Goal: Information Seeking & Learning: Learn about a topic

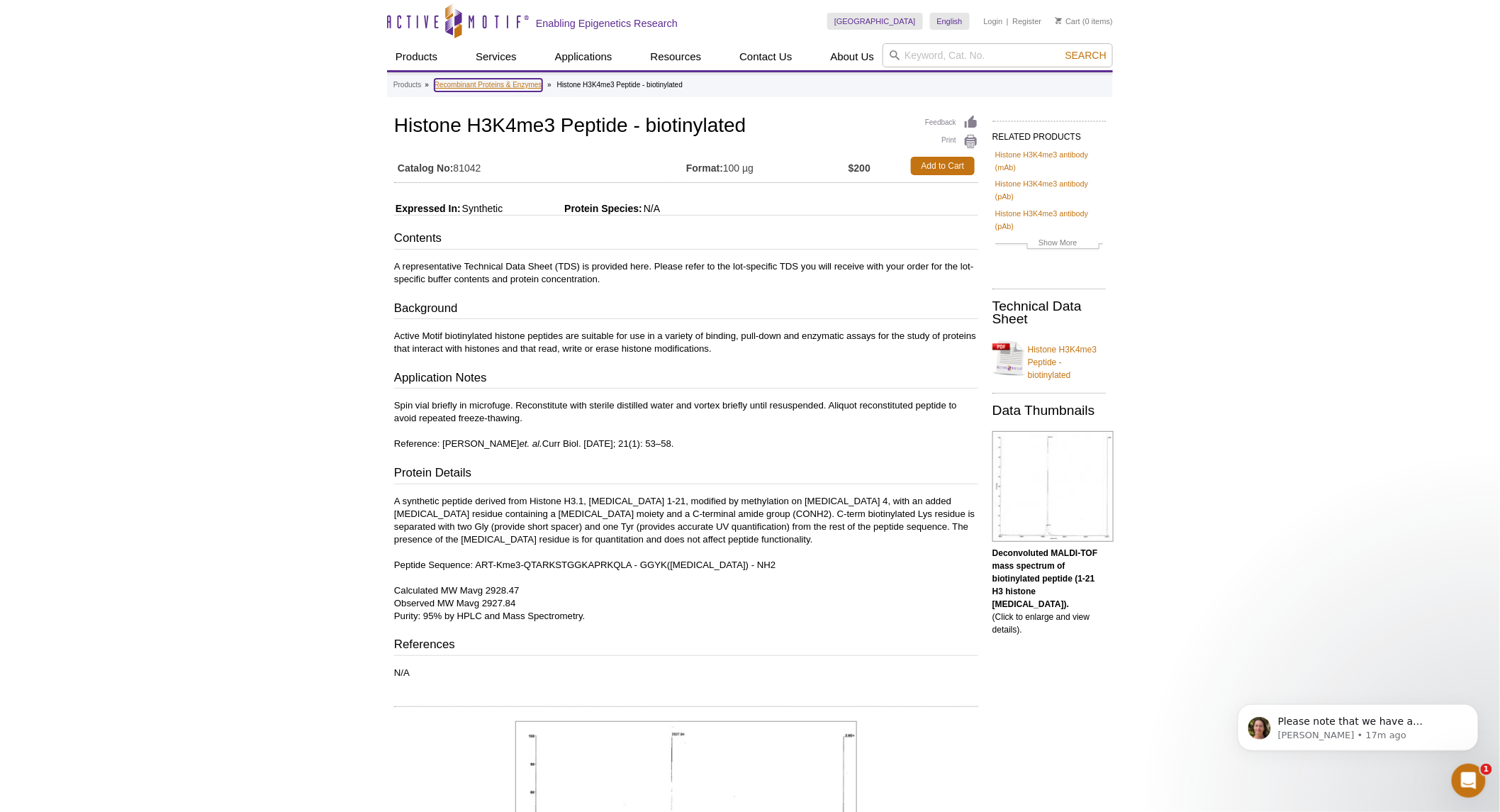
click at [514, 82] on link "Recombinant Proteins & Enzymes" at bounding box center [488, 85] width 108 height 13
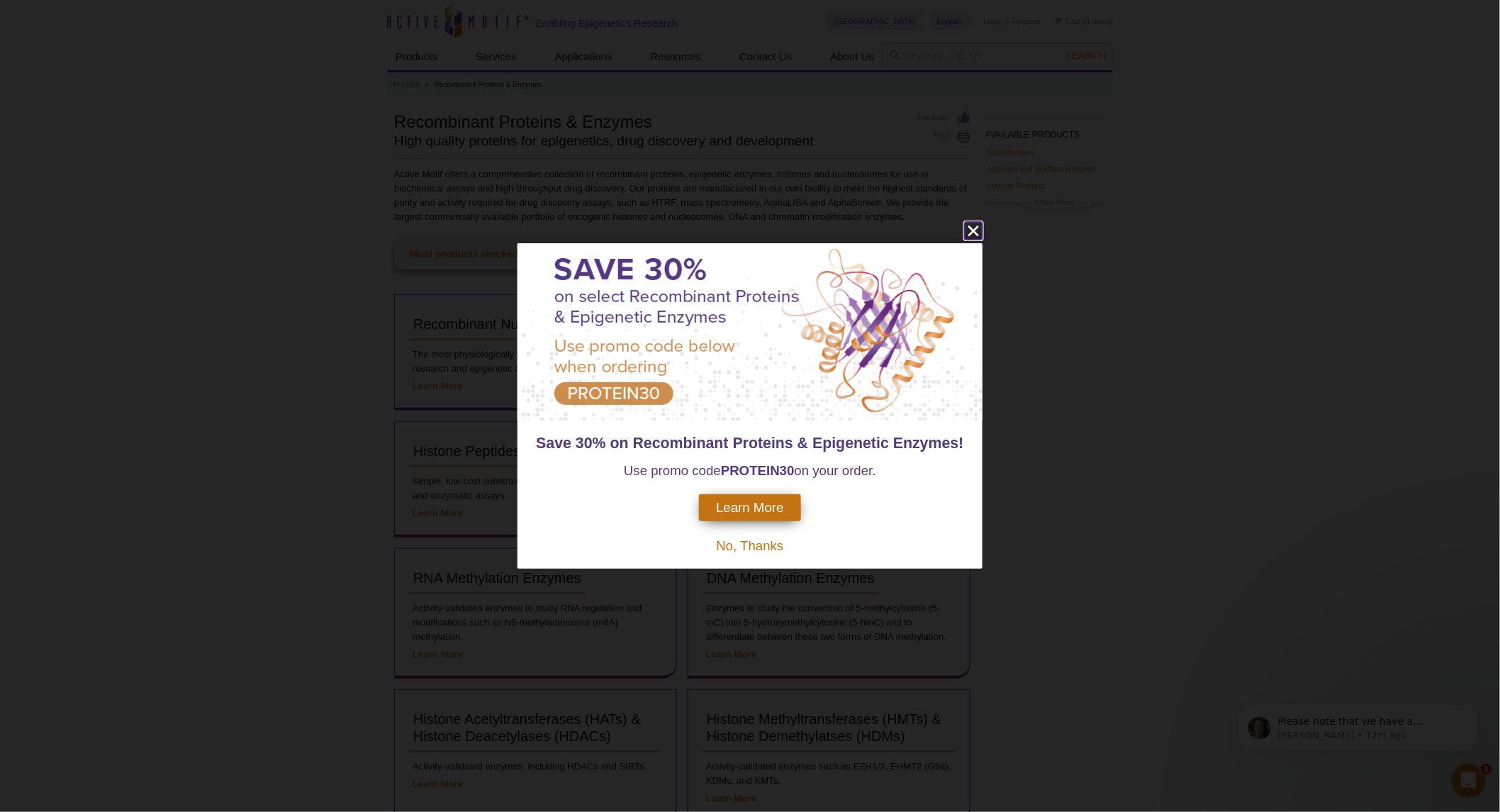
click at [969, 231] on icon "close" at bounding box center [973, 231] width 17 height 17
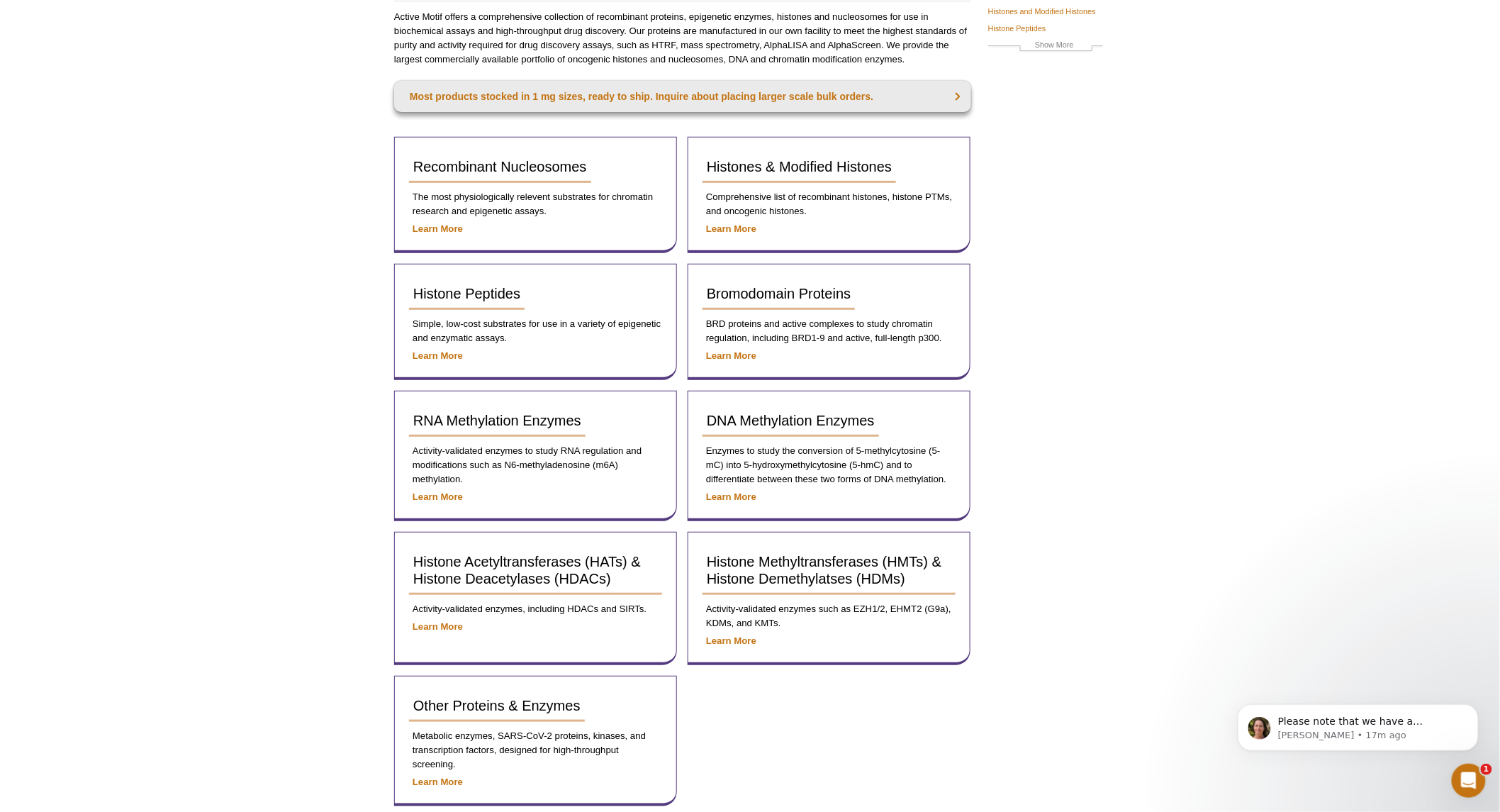
scroll to position [236, 0]
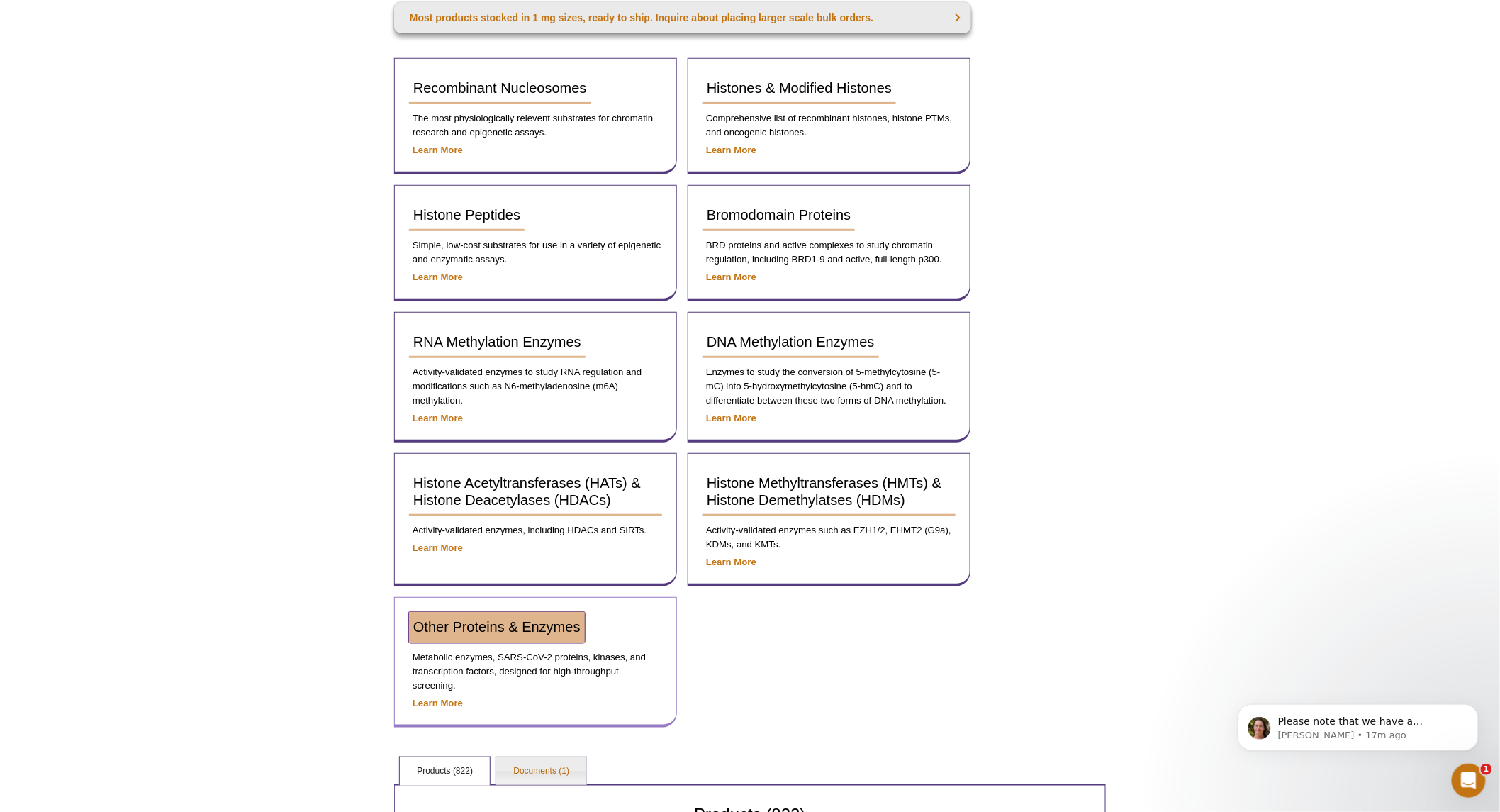
click at [507, 619] on span "Other Proteins & Enzymes" at bounding box center [496, 626] width 167 height 16
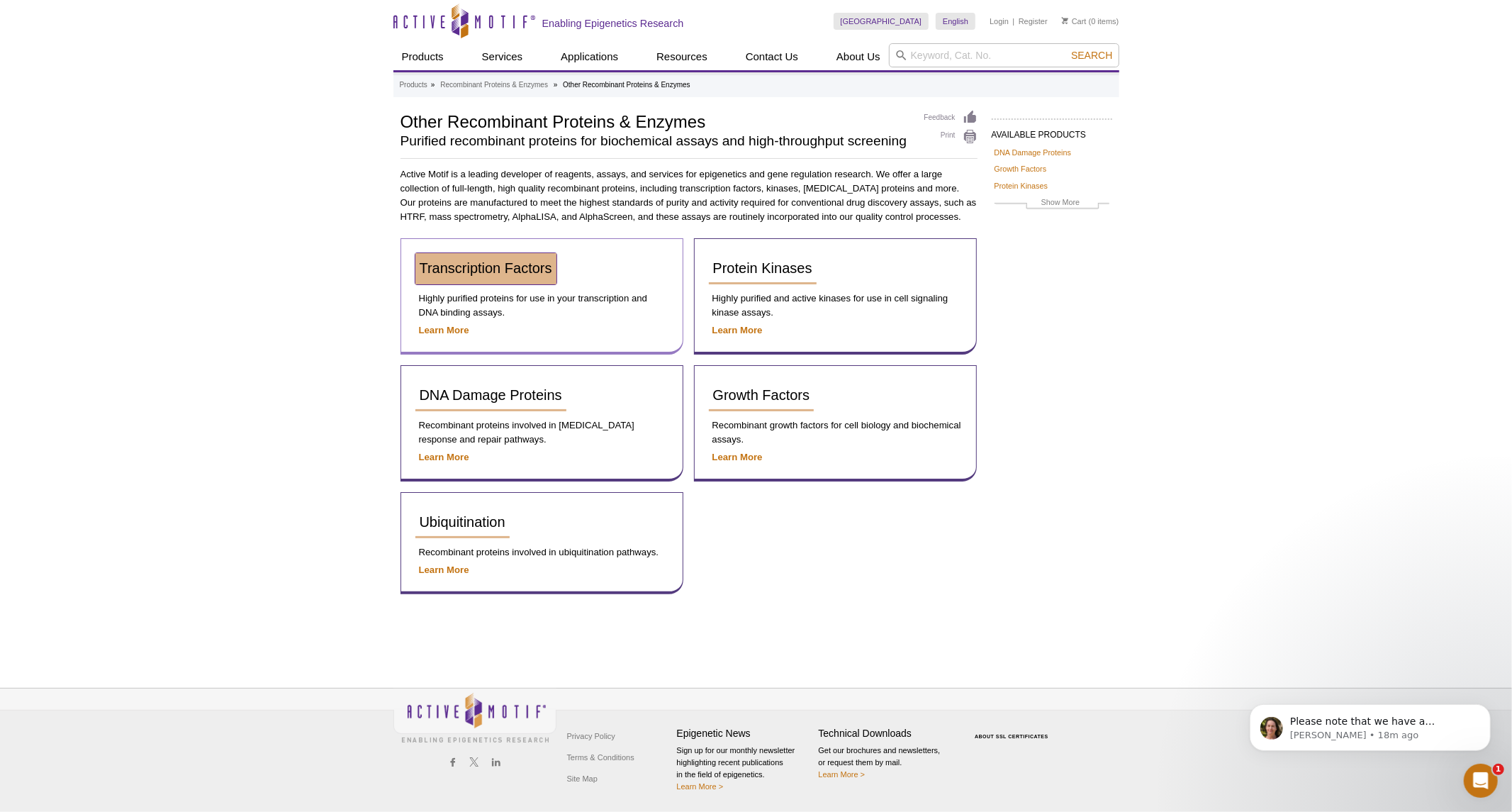
click at [478, 263] on span "Transcription Factors" at bounding box center [486, 268] width 133 height 16
click at [516, 265] on span "Transcription Factors" at bounding box center [486, 268] width 133 height 16
click at [440, 263] on span "Transcription Factors" at bounding box center [486, 268] width 133 height 16
click at [448, 331] on strong "Learn More" at bounding box center [444, 330] width 50 height 10
click at [487, 268] on span "Transcription Factors" at bounding box center [486, 268] width 133 height 16
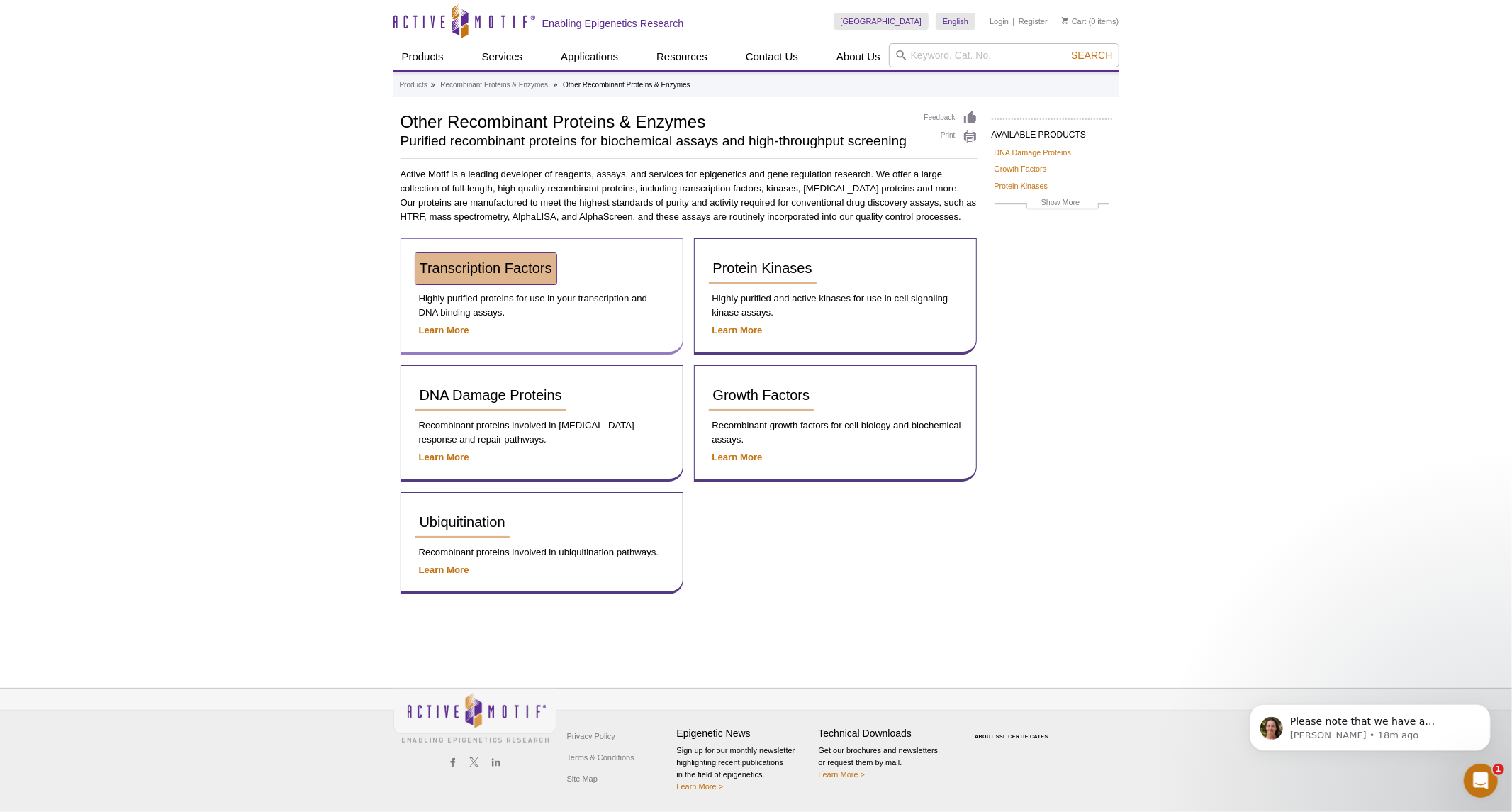
click at [487, 268] on span "Transcription Factors" at bounding box center [486, 268] width 133 height 16
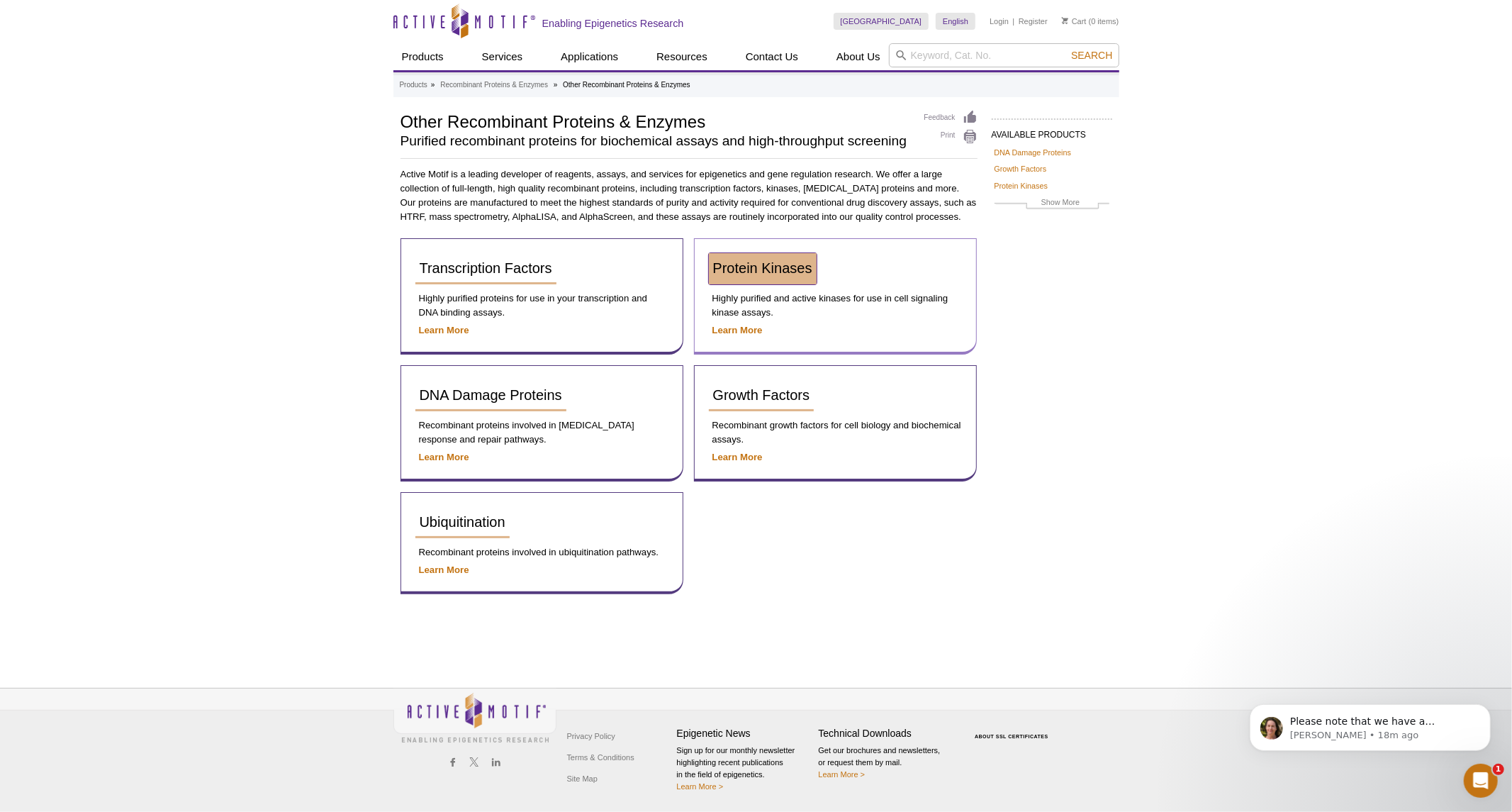
click at [773, 262] on span "Protein Kinases" at bounding box center [763, 268] width 99 height 16
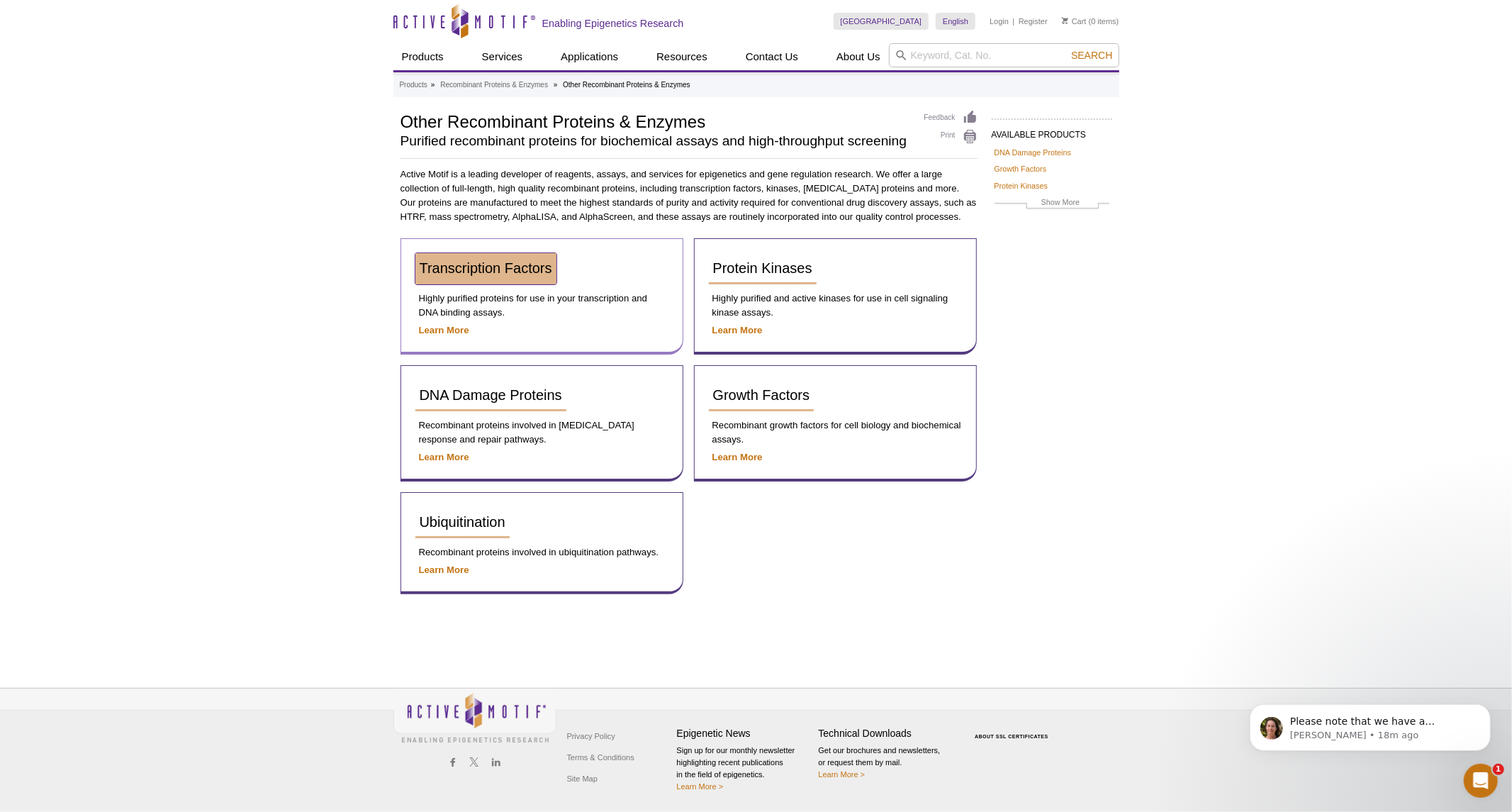
click at [513, 270] on span "Transcription Factors" at bounding box center [486, 268] width 133 height 16
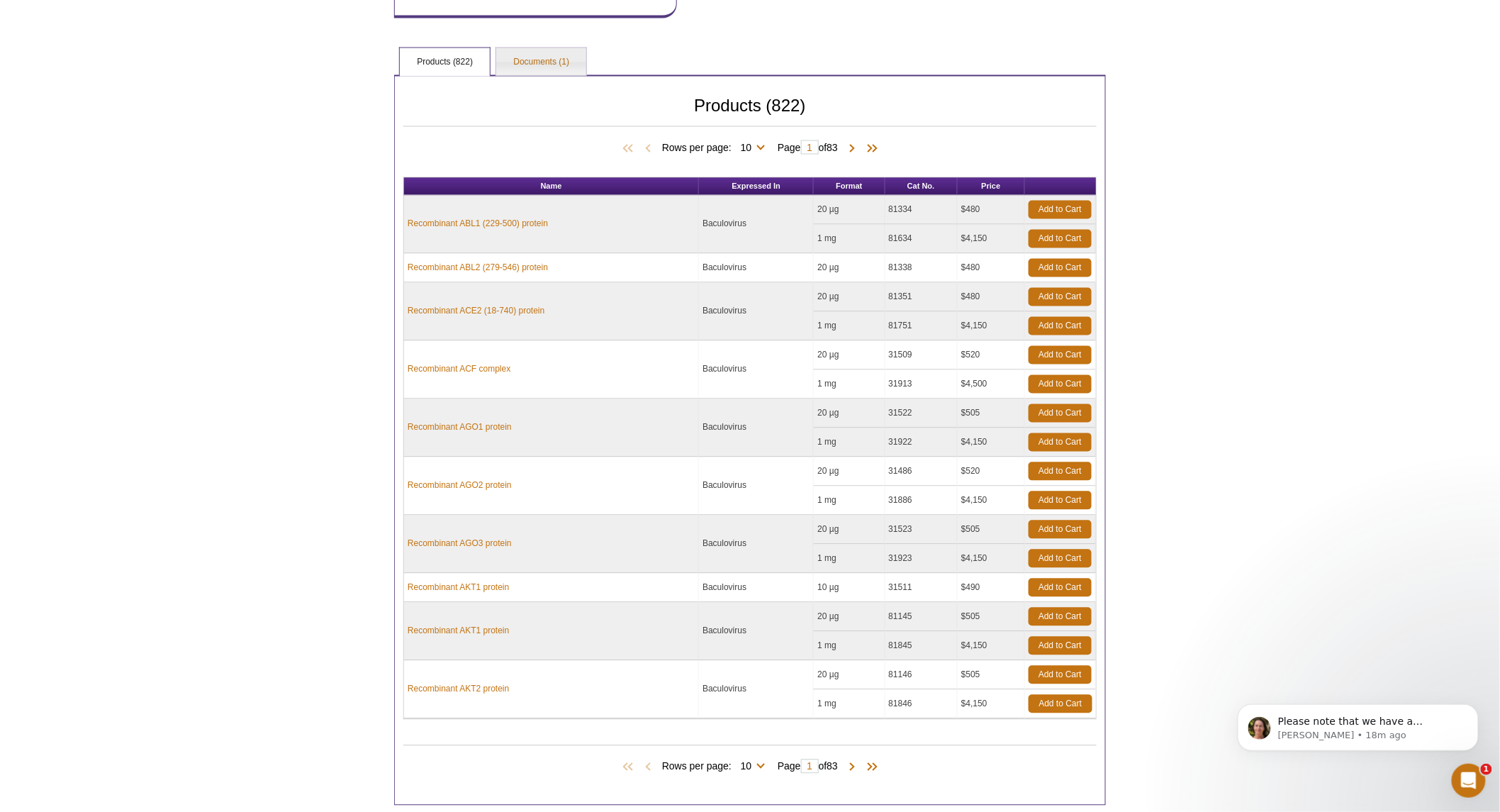
scroll to position [1083, 0]
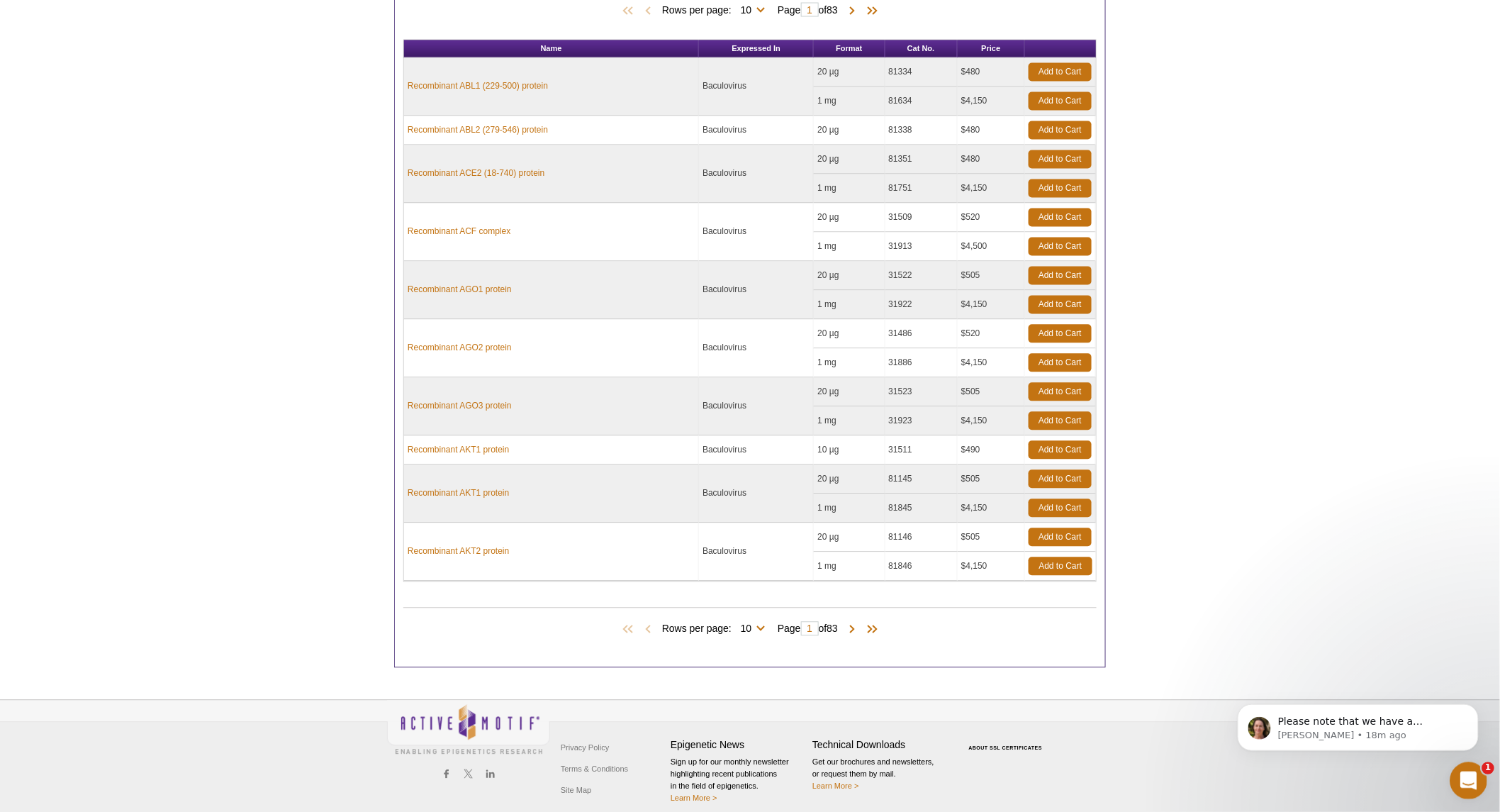
click at [1459, 780] on icon "Open Intercom Messenger" at bounding box center [1466, 778] width 23 height 23
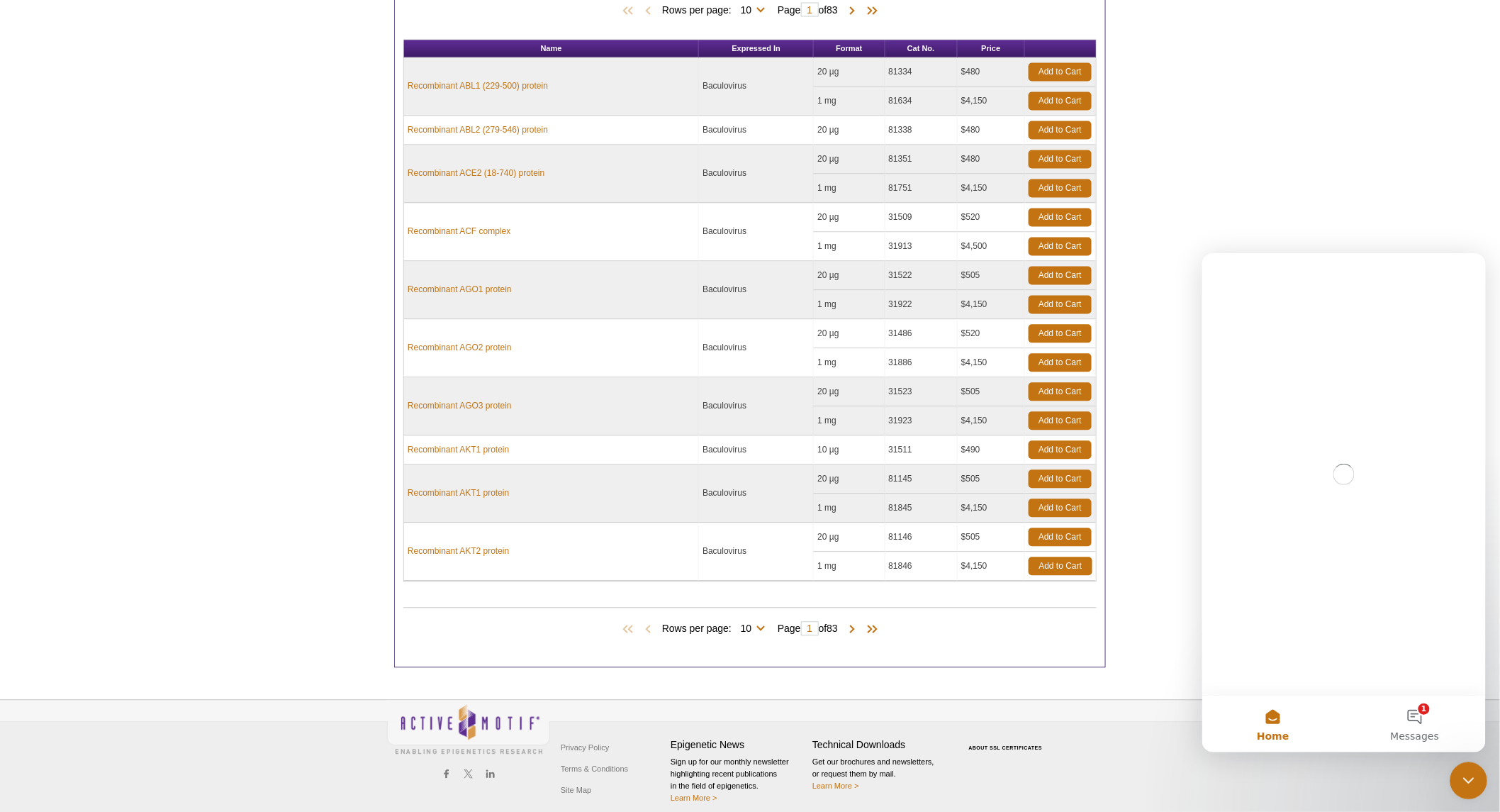
scroll to position [0, 0]
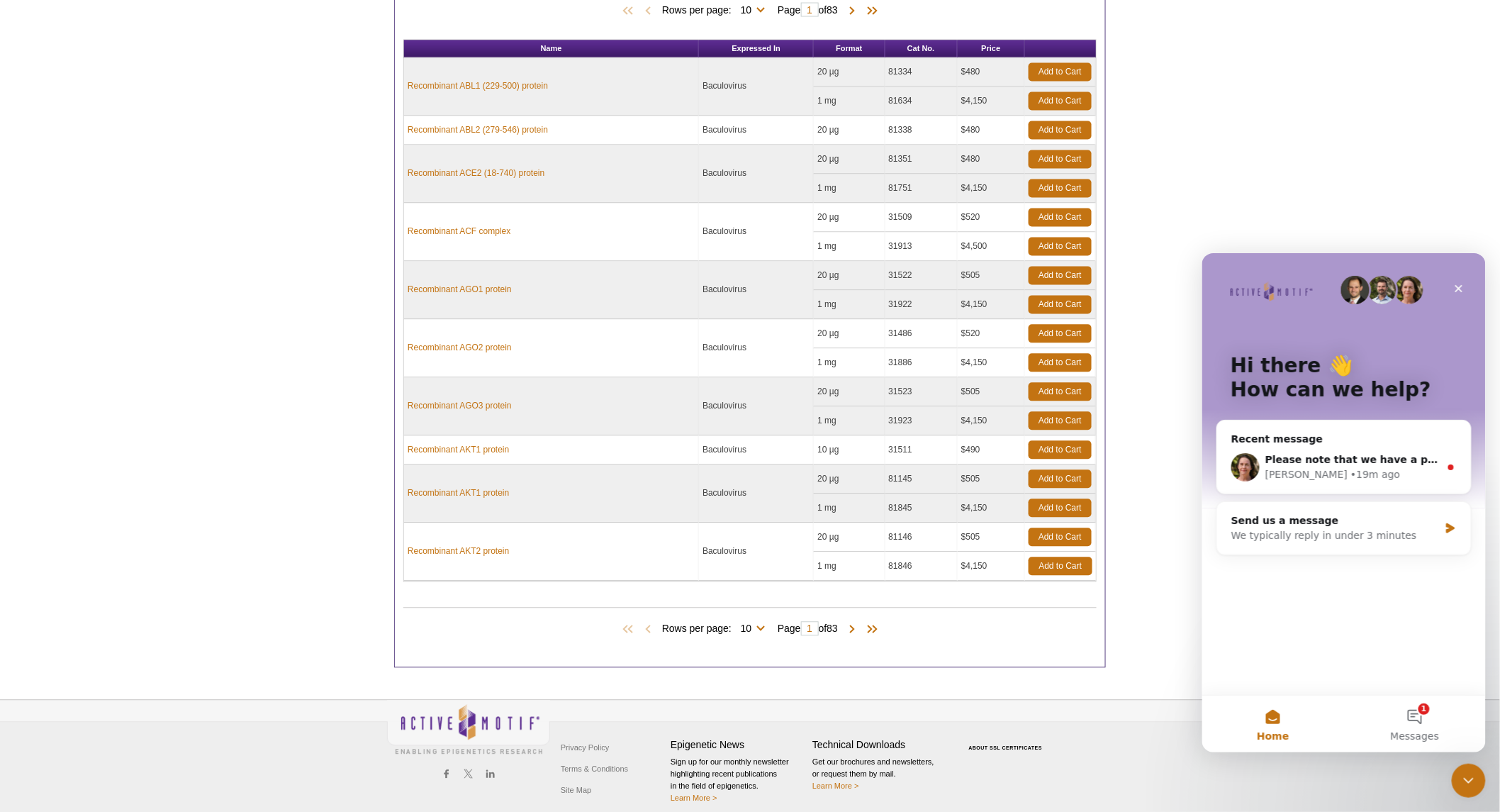
click at [1182, 740] on div "Privacy Policy Terms & Conditions Site Map Epigenetic News Sign up for our mont…" at bounding box center [750, 761] width 1500 height 124
click at [1459, 287] on icon "Close" at bounding box center [1457, 287] width 11 height 11
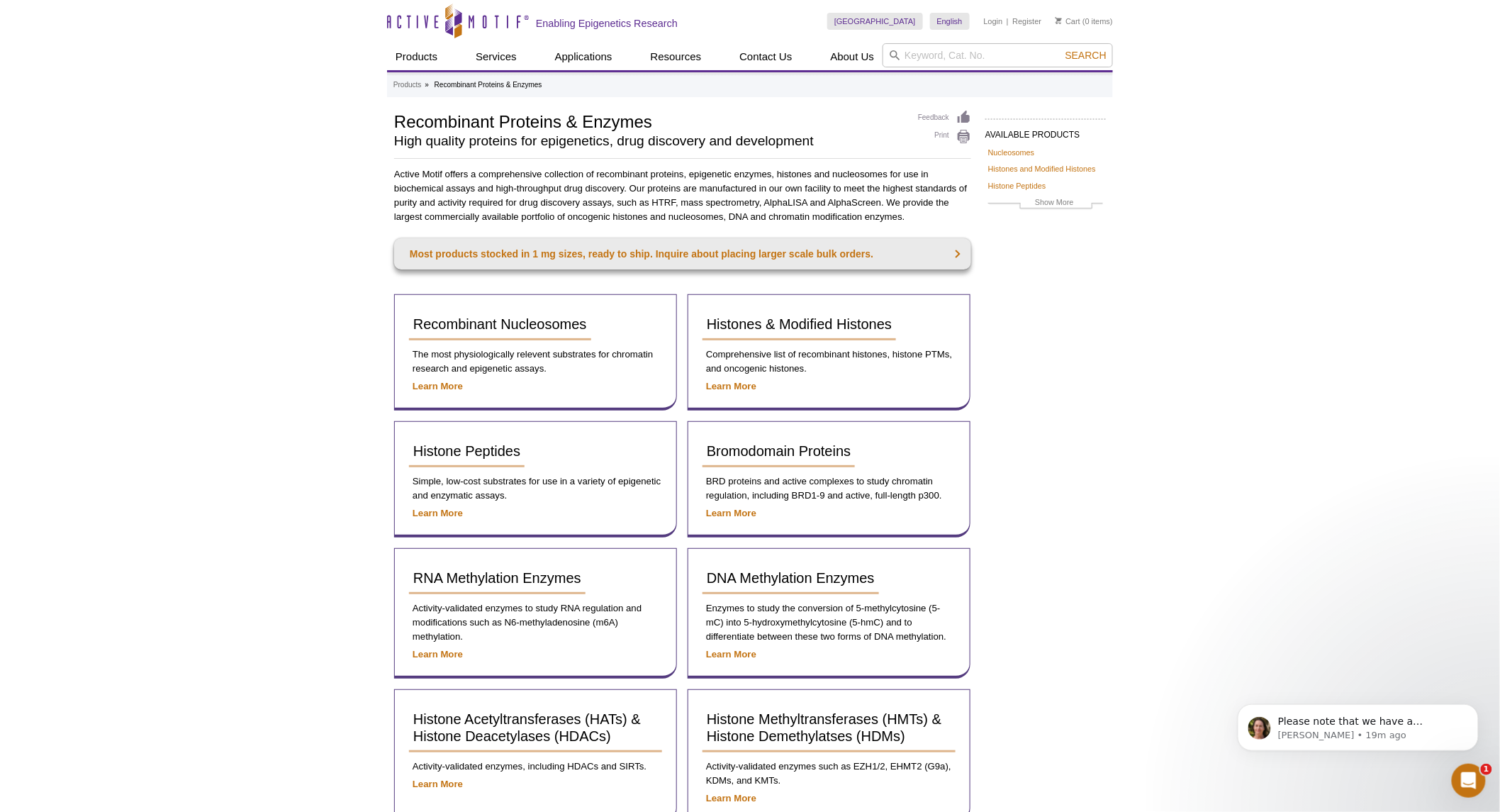
click at [931, 53] on input "search" at bounding box center [998, 56] width 231 height 24
type input "flag"
click at [1061, 49] on button "Search" at bounding box center [1085, 55] width 49 height 13
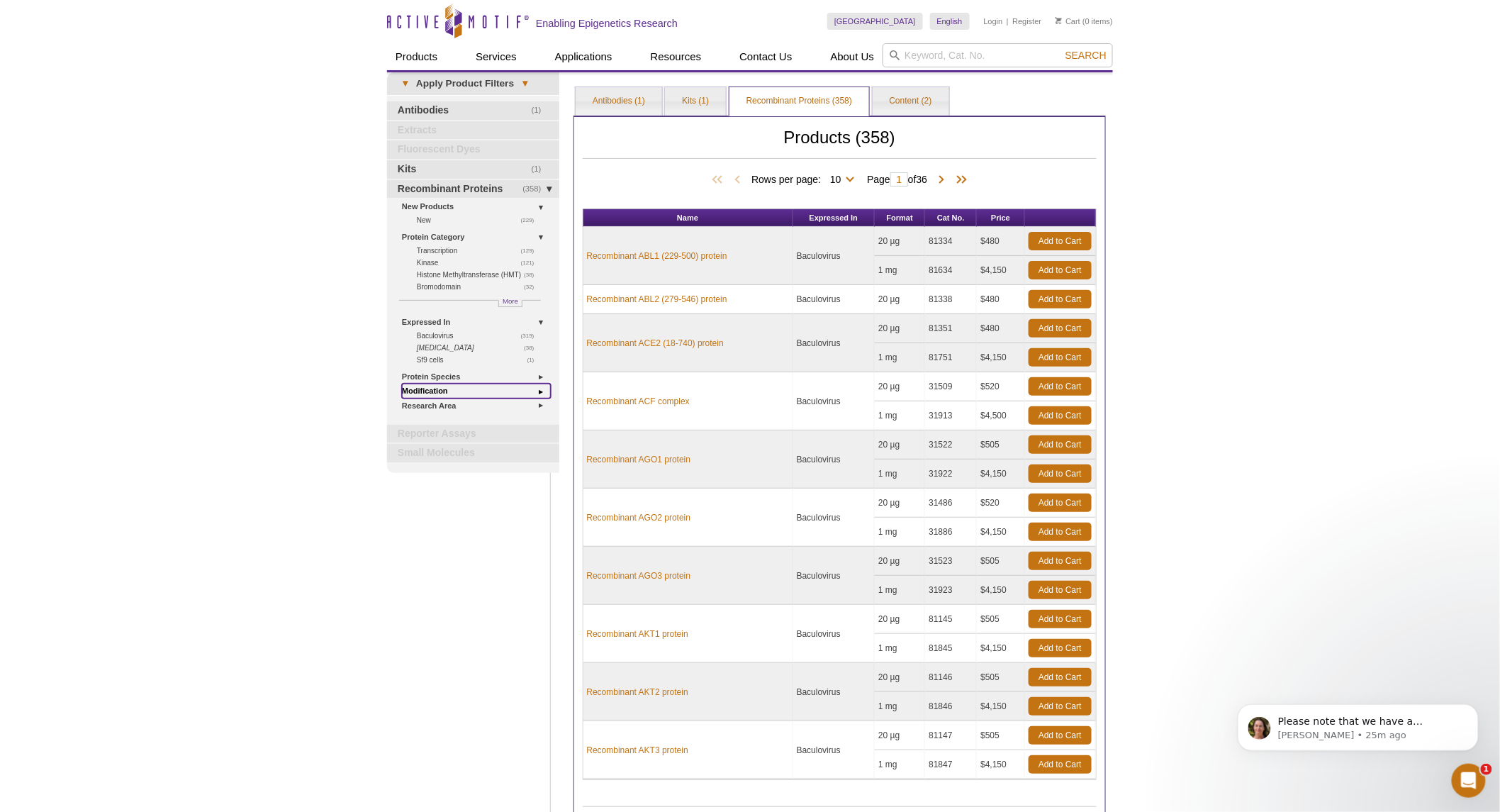
click at [536, 389] on link "Modification" at bounding box center [476, 390] width 149 height 15
click at [423, 402] on link "(282) FLAG-Tag" at bounding box center [479, 404] width 126 height 12
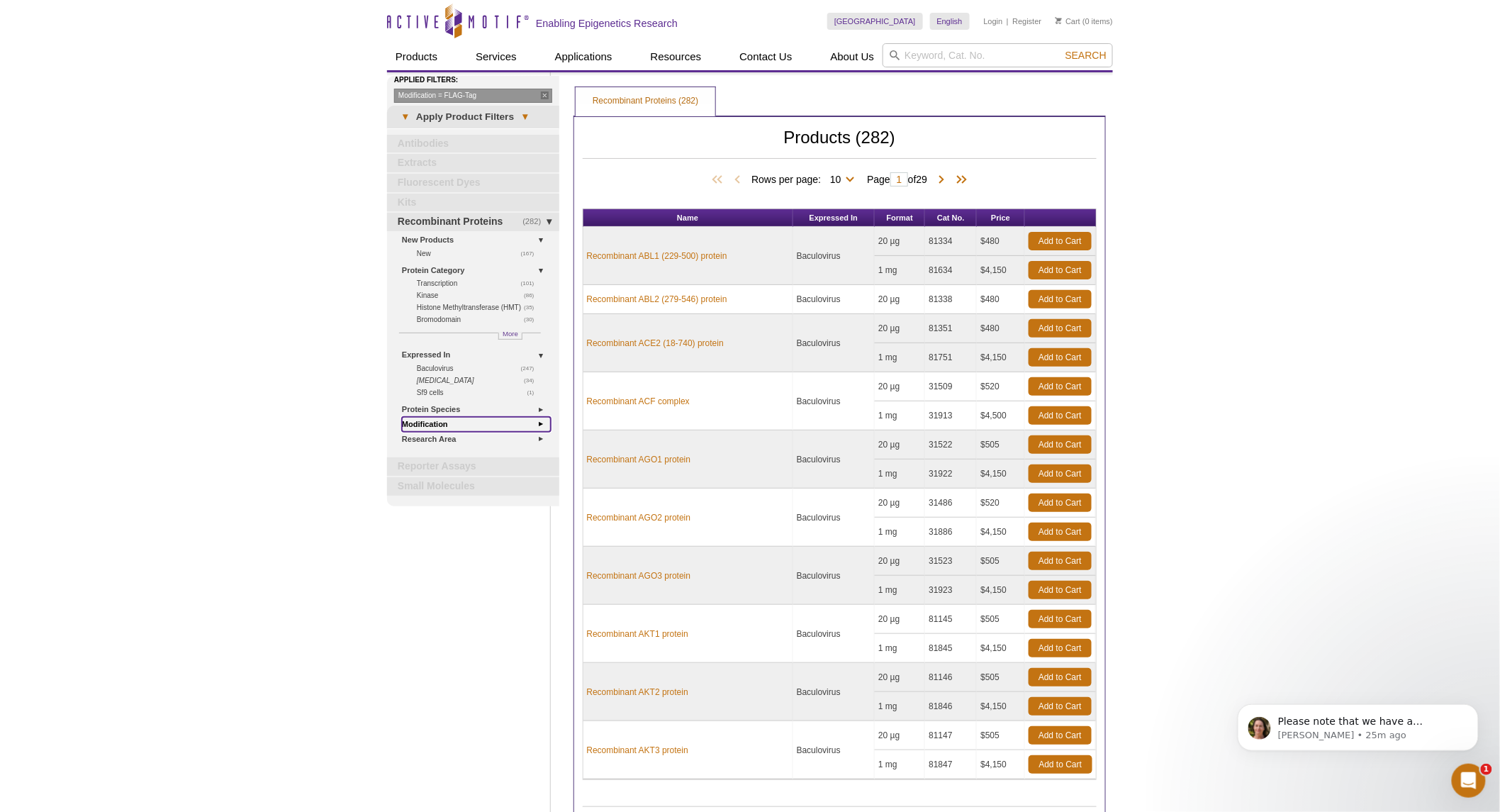
click at [540, 424] on link "Modification" at bounding box center [476, 423] width 149 height 15
click at [540, 422] on link "Modification" at bounding box center [476, 423] width 149 height 15
click at [540, 437] on link "Research Area" at bounding box center [476, 439] width 149 height 15
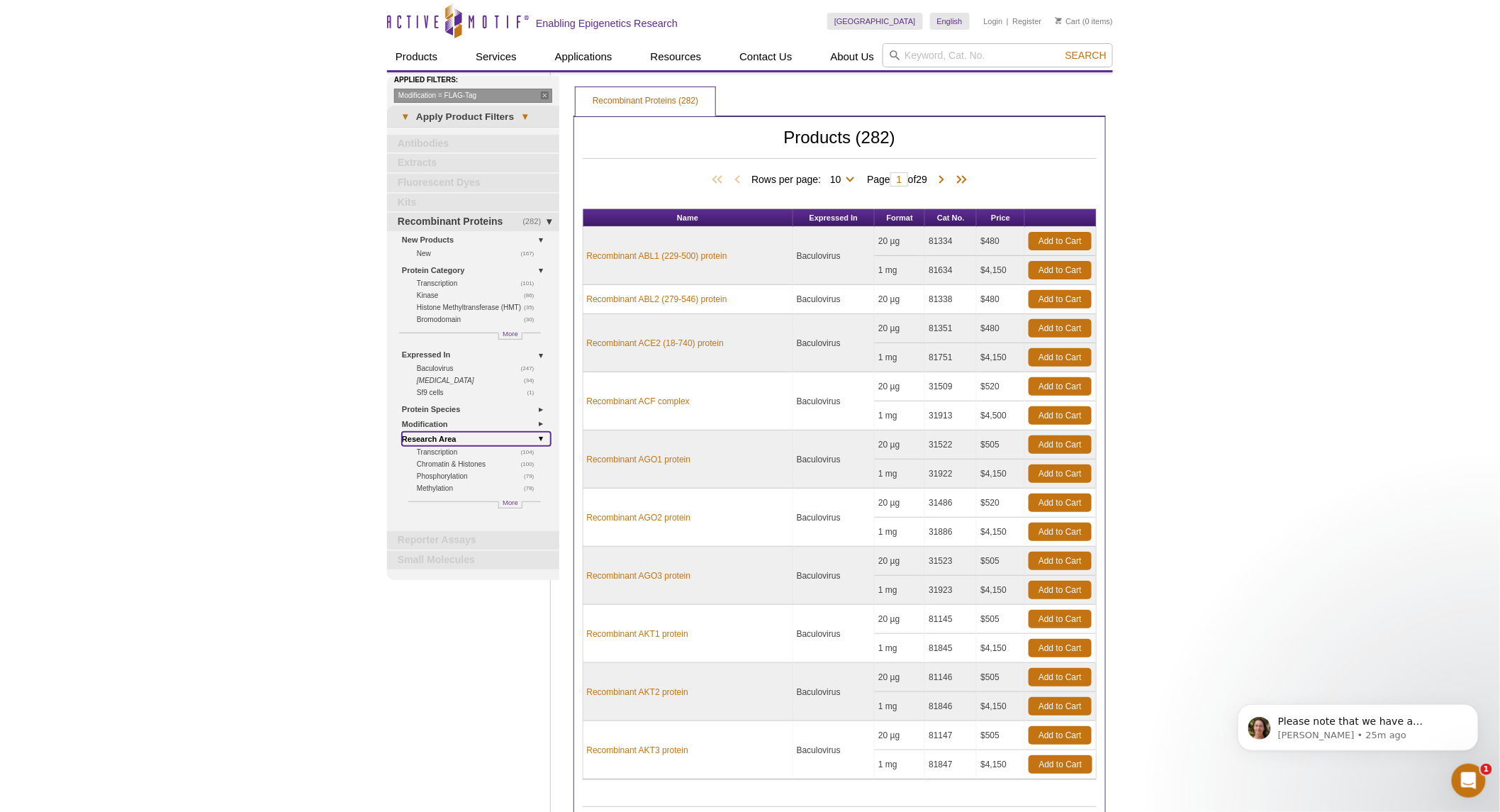
click at [540, 437] on link "Research Area" at bounding box center [476, 439] width 149 height 15
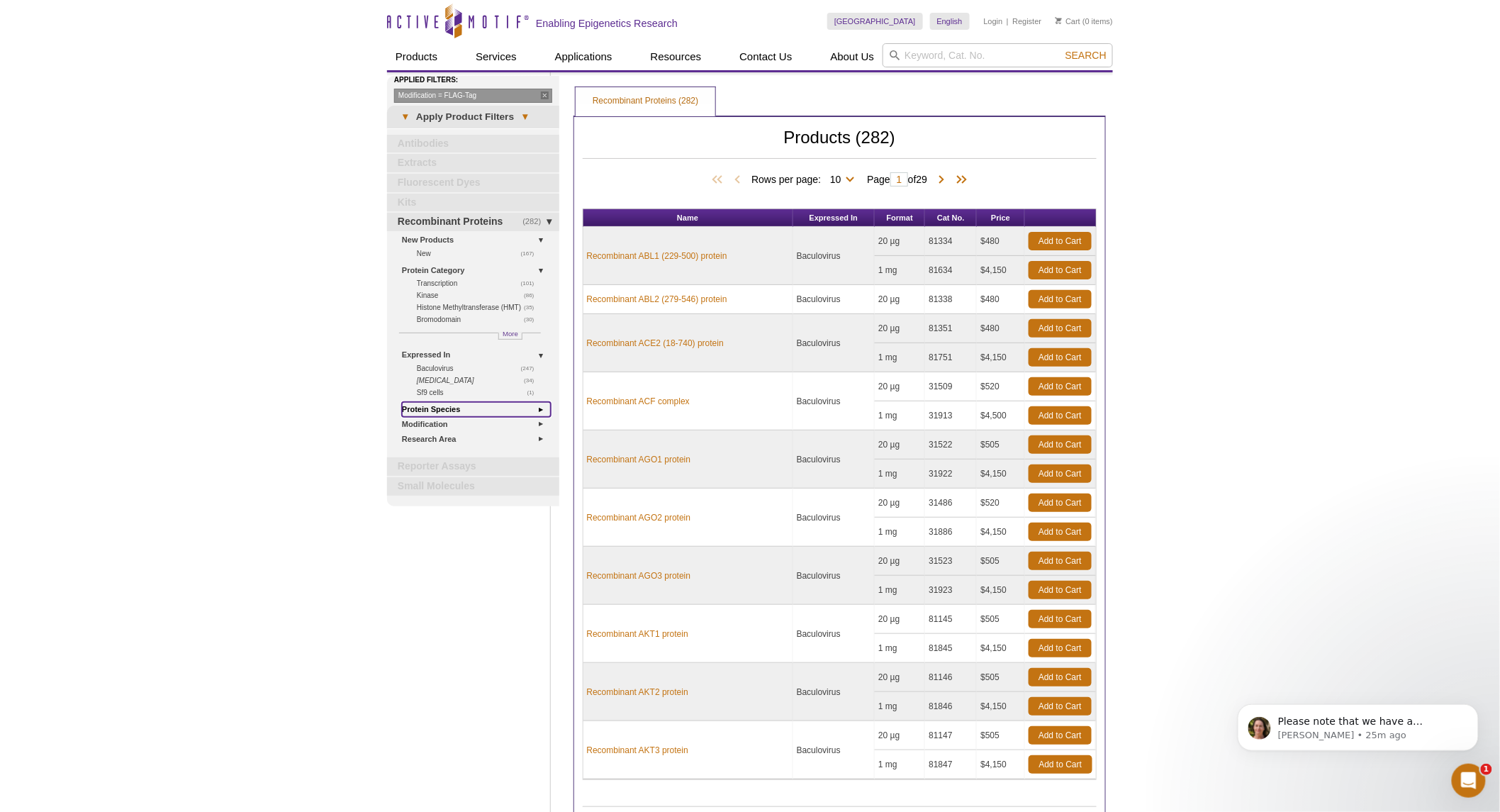
click at [539, 409] on link "Protein Species" at bounding box center [476, 409] width 149 height 15
click at [506, 333] on span "More" at bounding box center [510, 333] width 16 height 12
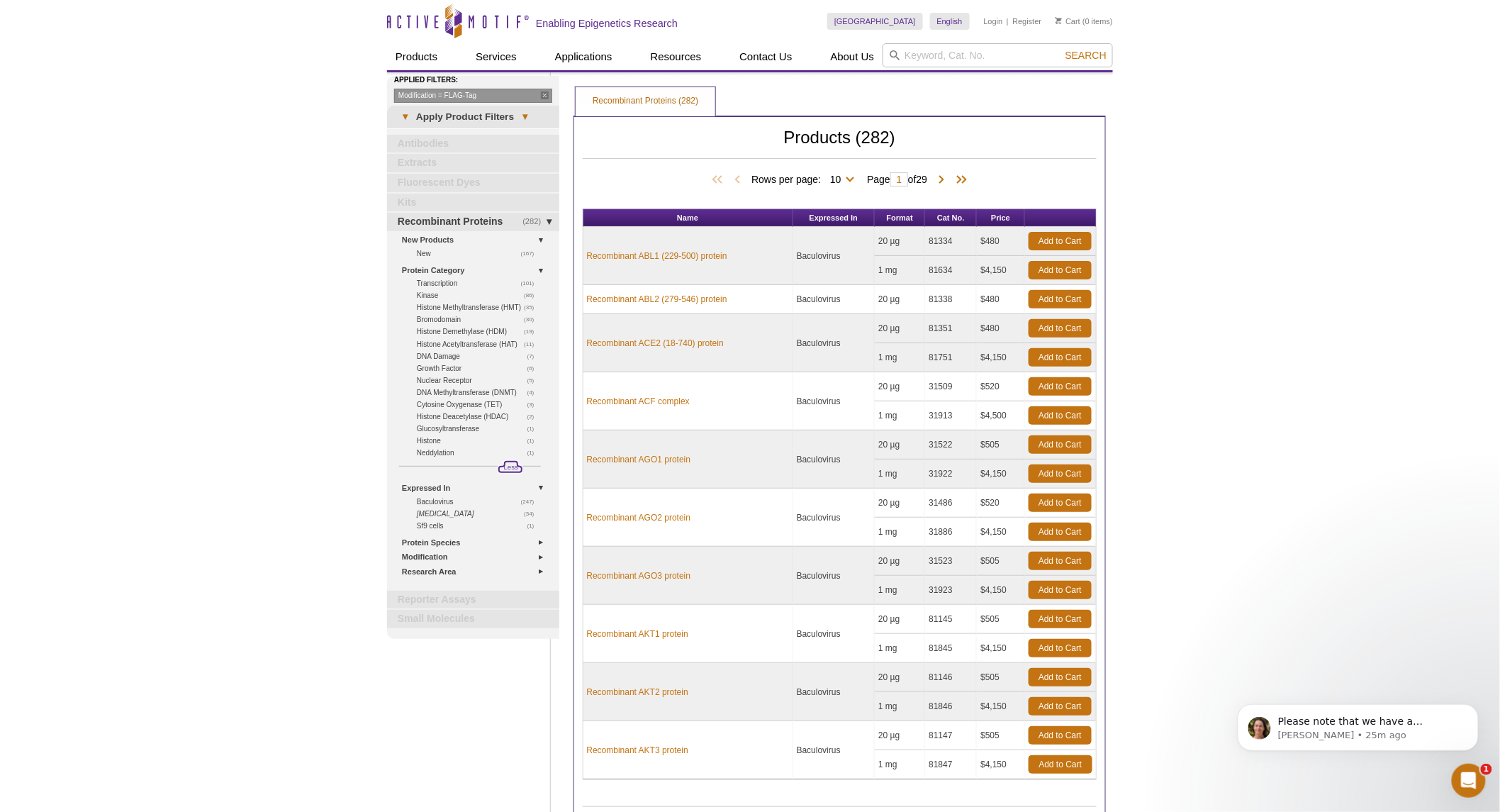
scroll to position [79, 0]
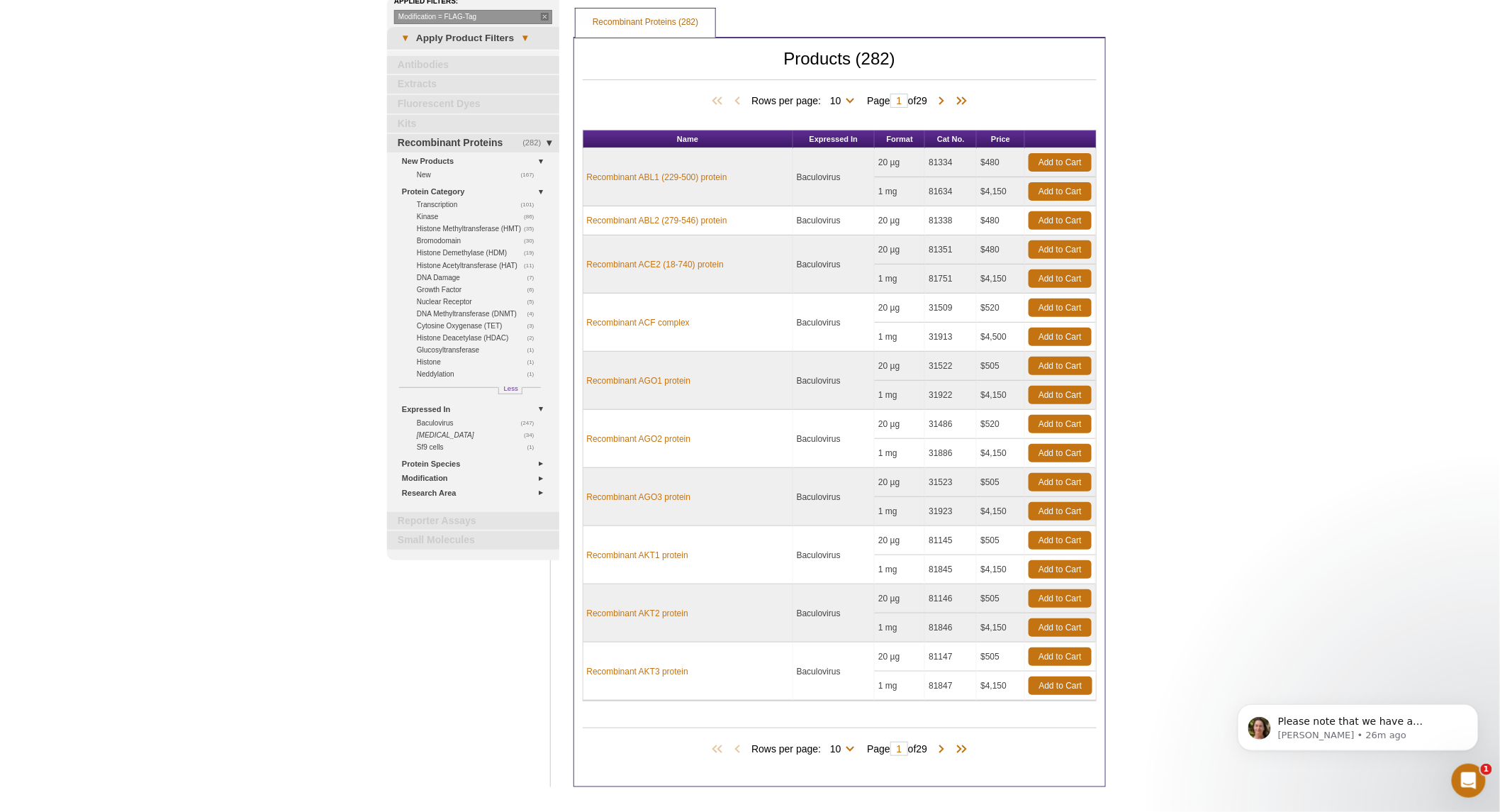
click at [825, 53] on h2 "Products (282)" at bounding box center [840, 66] width 514 height 28
click at [443, 140] on link "(282) Recombinant Proteins" at bounding box center [473, 142] width 173 height 18
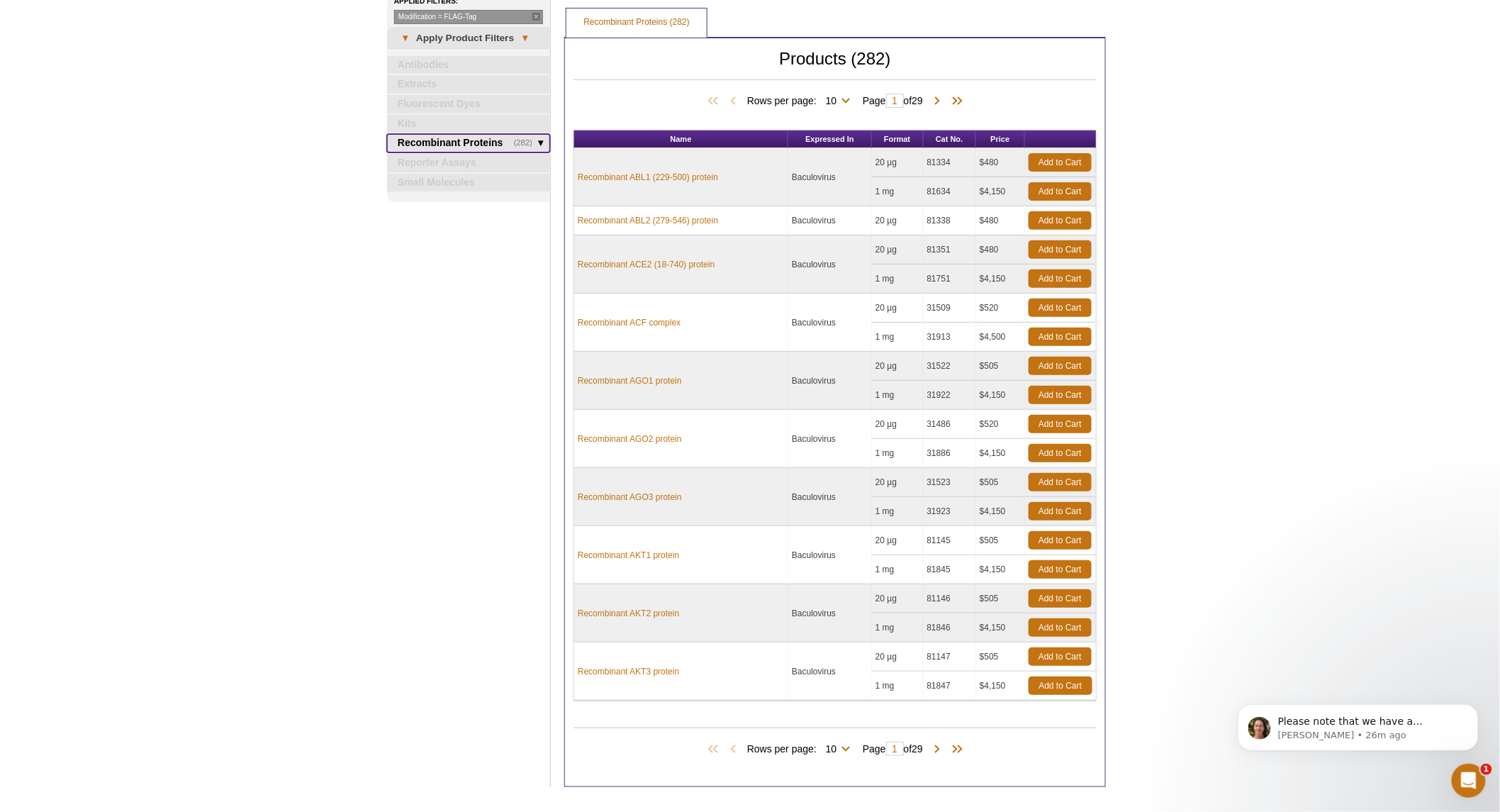
scroll to position [0, 0]
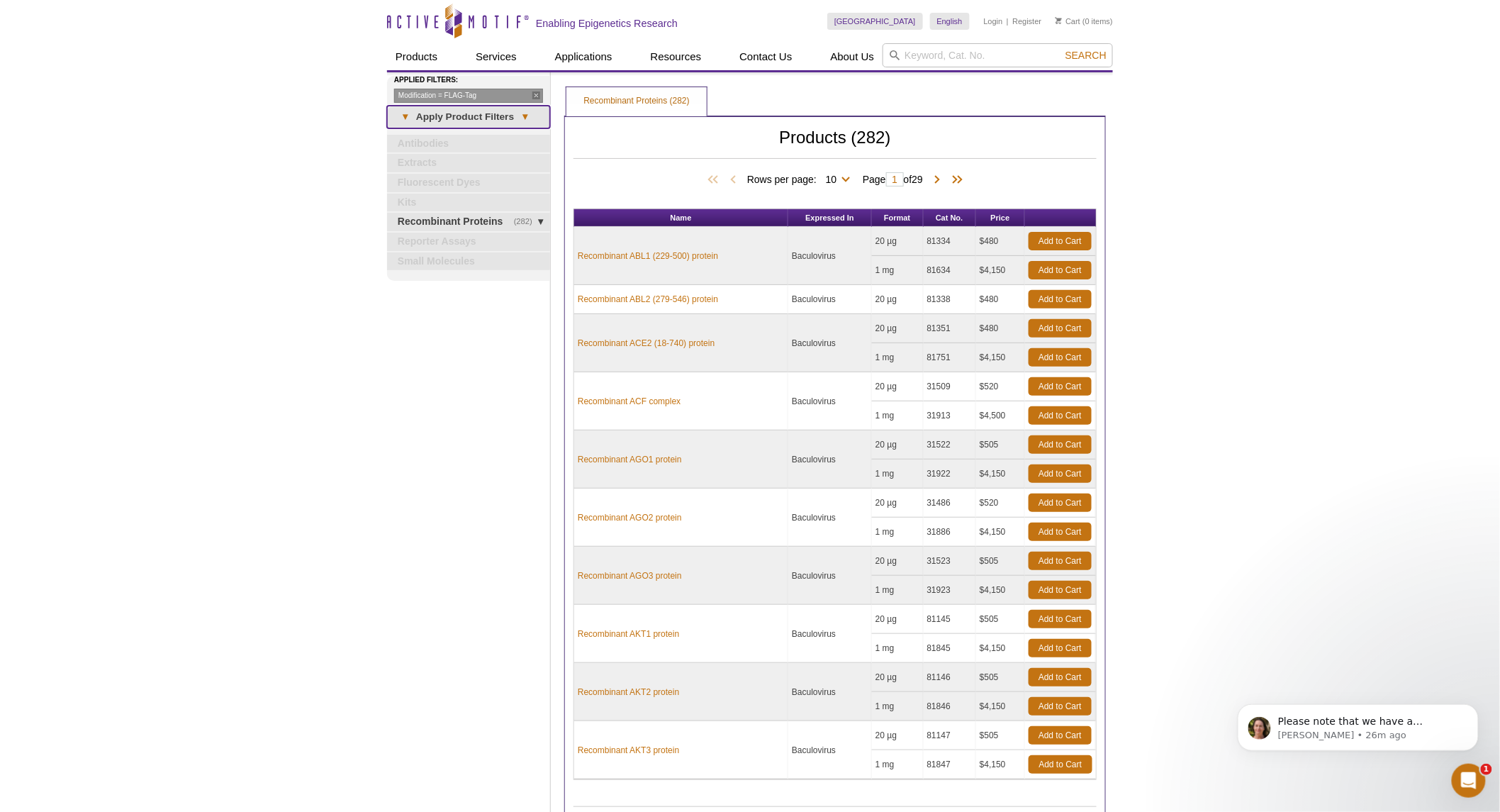
click at [442, 115] on link "▾ Apply Product Filters ▾" at bounding box center [468, 117] width 163 height 23
click at [535, 92] on link "Modification = FLAG-Tag" at bounding box center [468, 95] width 149 height 14
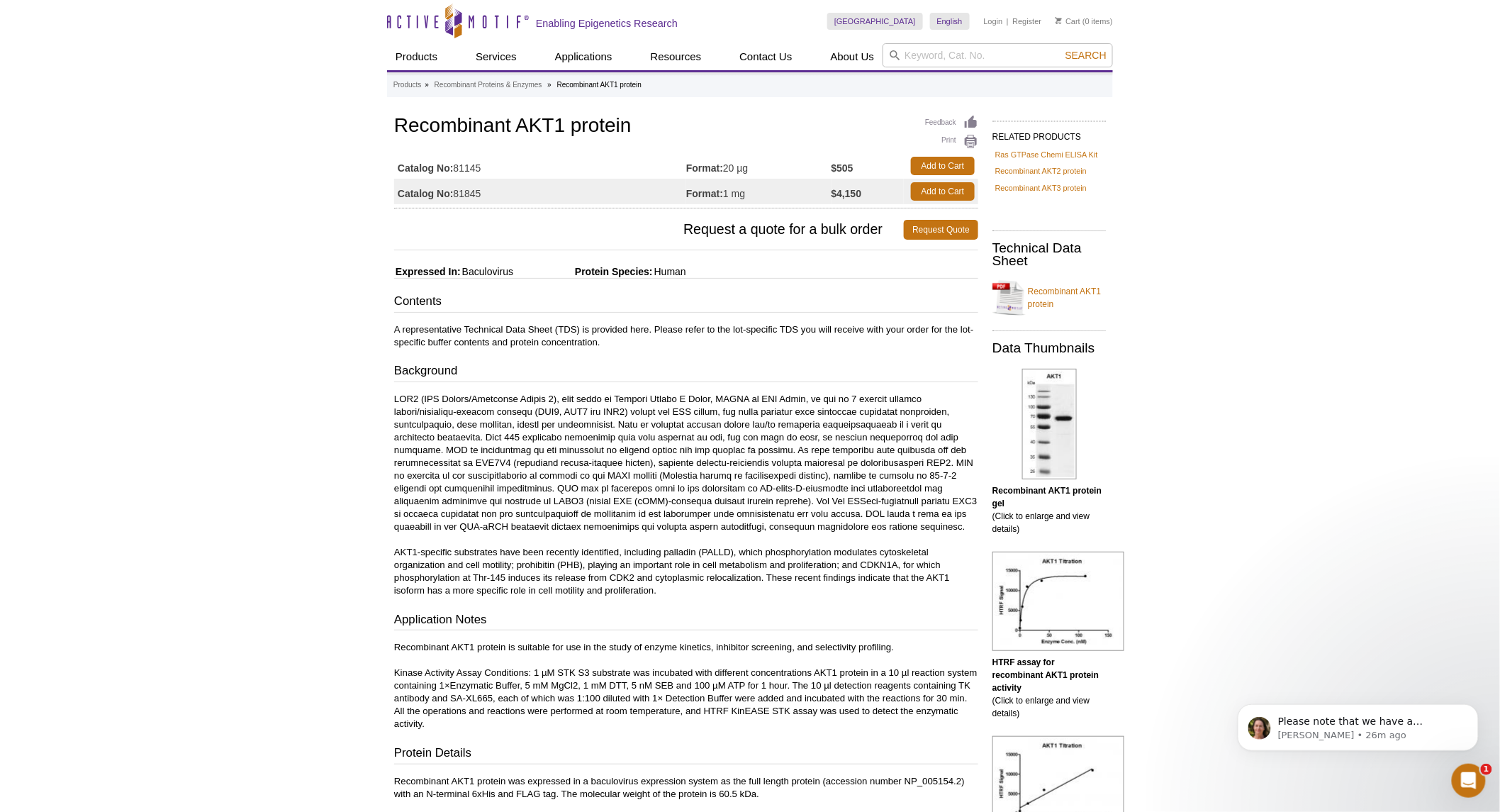
scroll to position [79, 0]
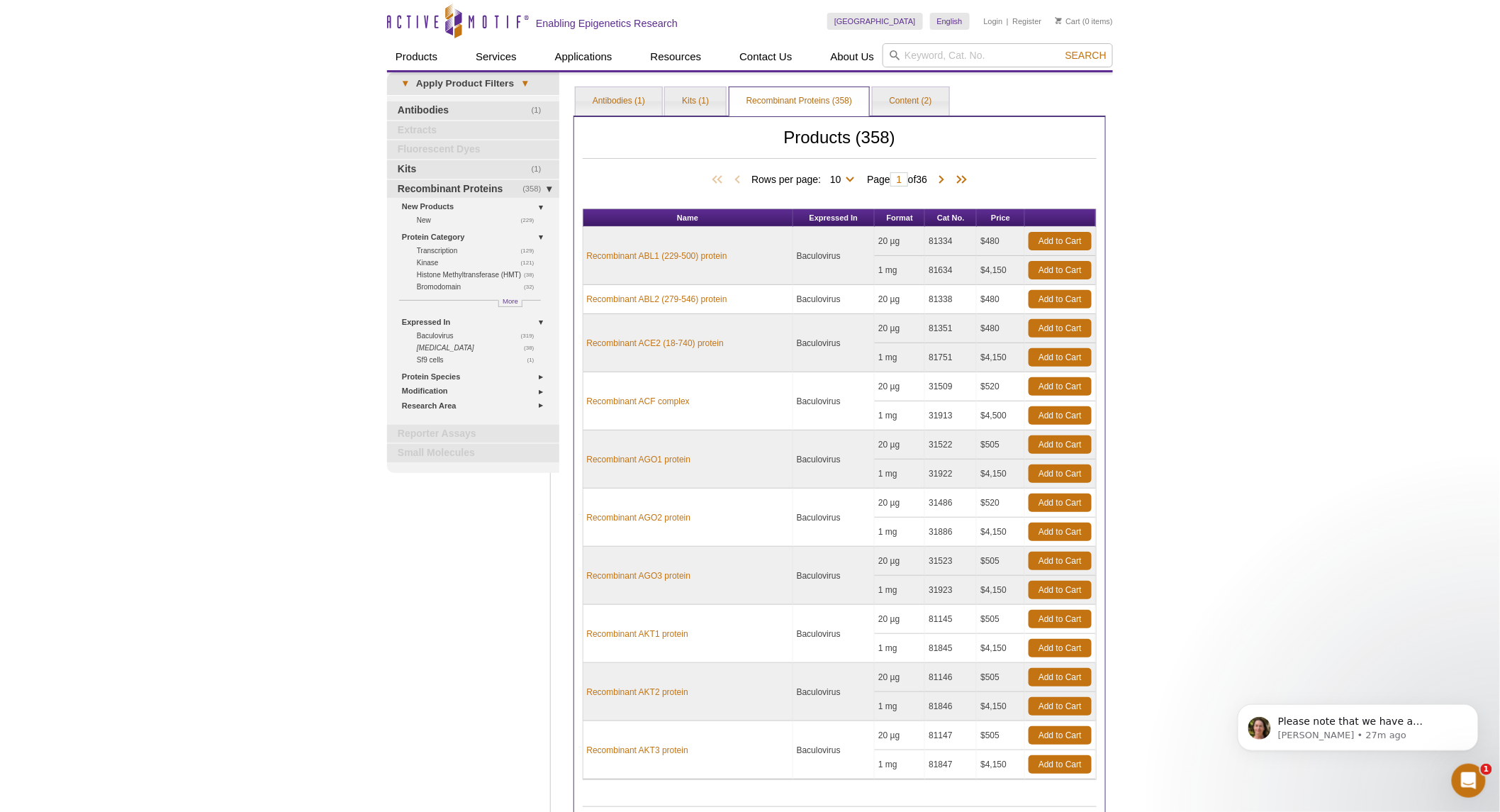
click at [1005, 134] on h2 "Products (358)" at bounding box center [840, 145] width 514 height 28
click at [861, 138] on h2 "Products (358)" at bounding box center [840, 145] width 514 height 28
copy h2 "358"
click at [776, 100] on link "Recombinant Proteins (358)" at bounding box center [799, 101] width 140 height 29
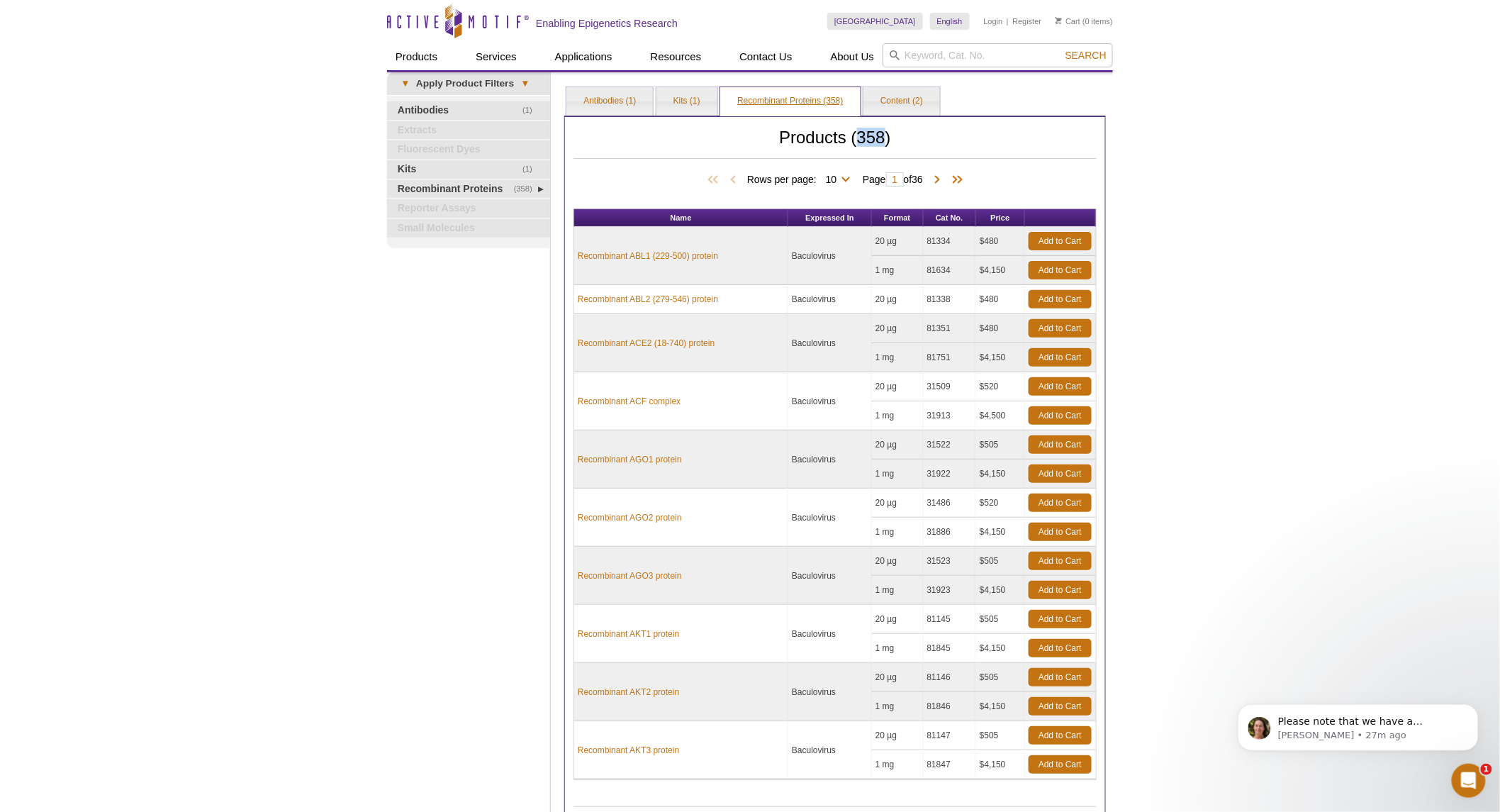
click at [820, 98] on link "Recombinant Proteins (358)" at bounding box center [789, 101] width 140 height 29
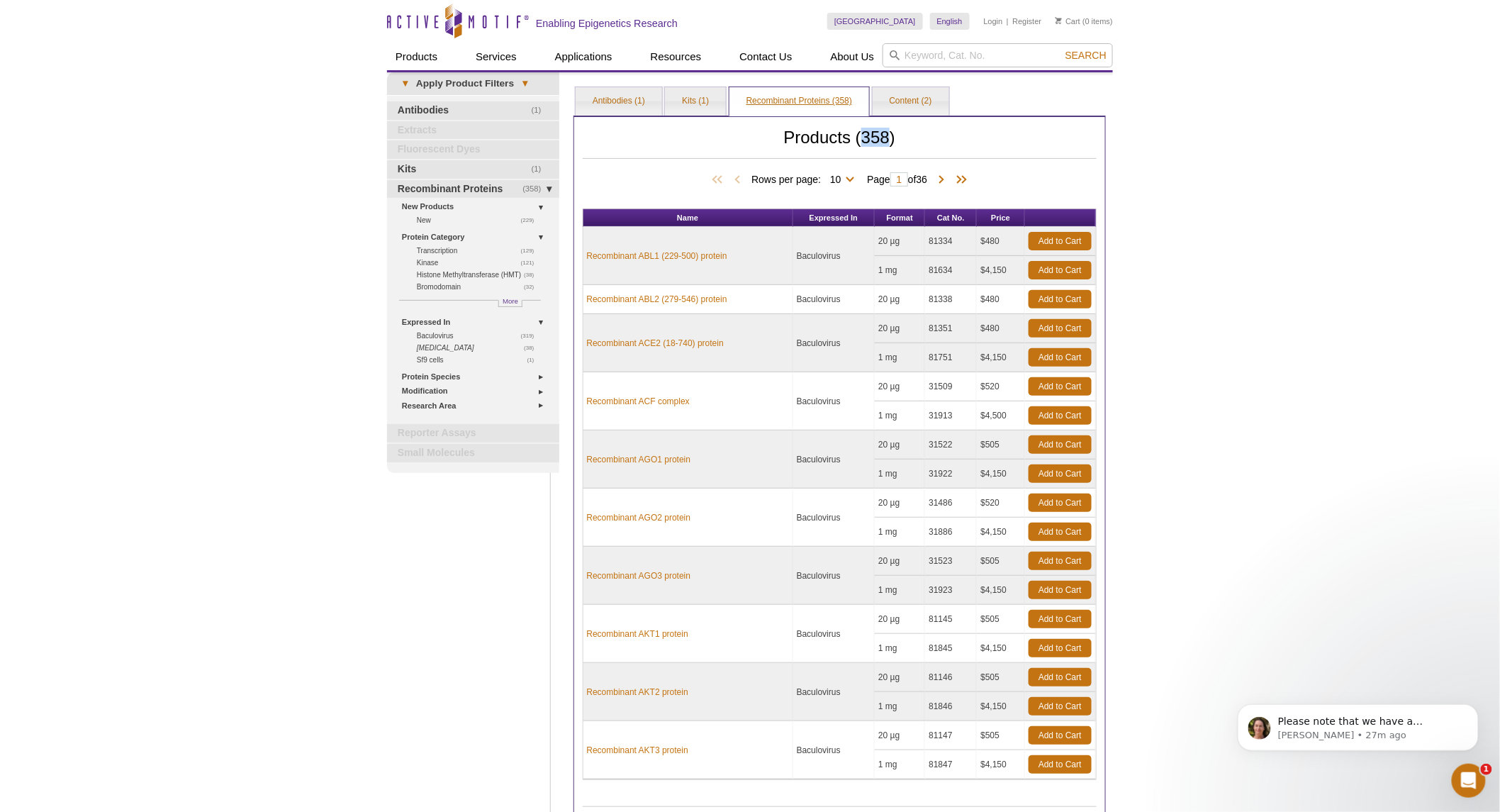
click at [820, 98] on link "Recombinant Proteins (358)" at bounding box center [799, 101] width 140 height 29
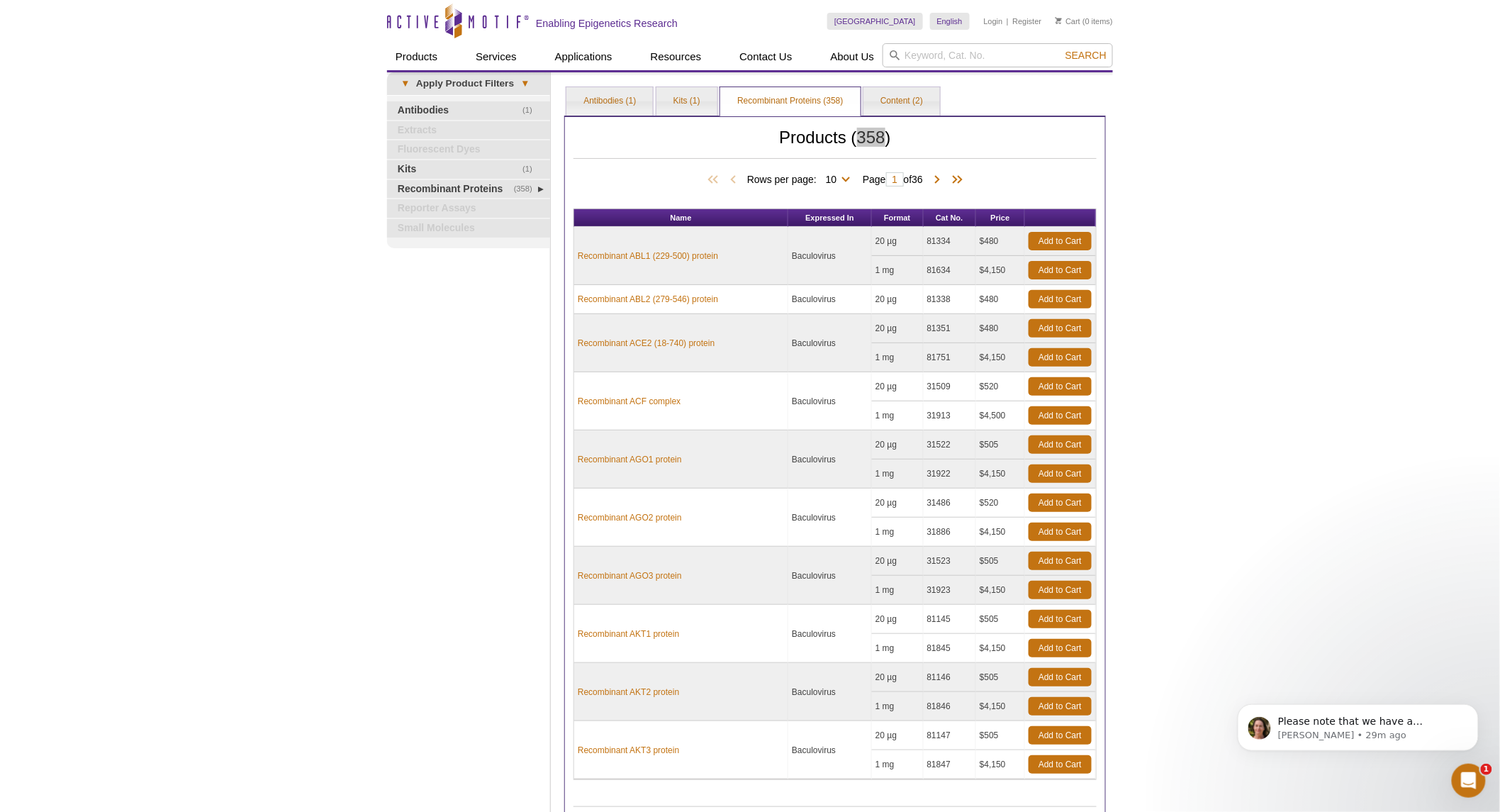
scroll to position [209, 0]
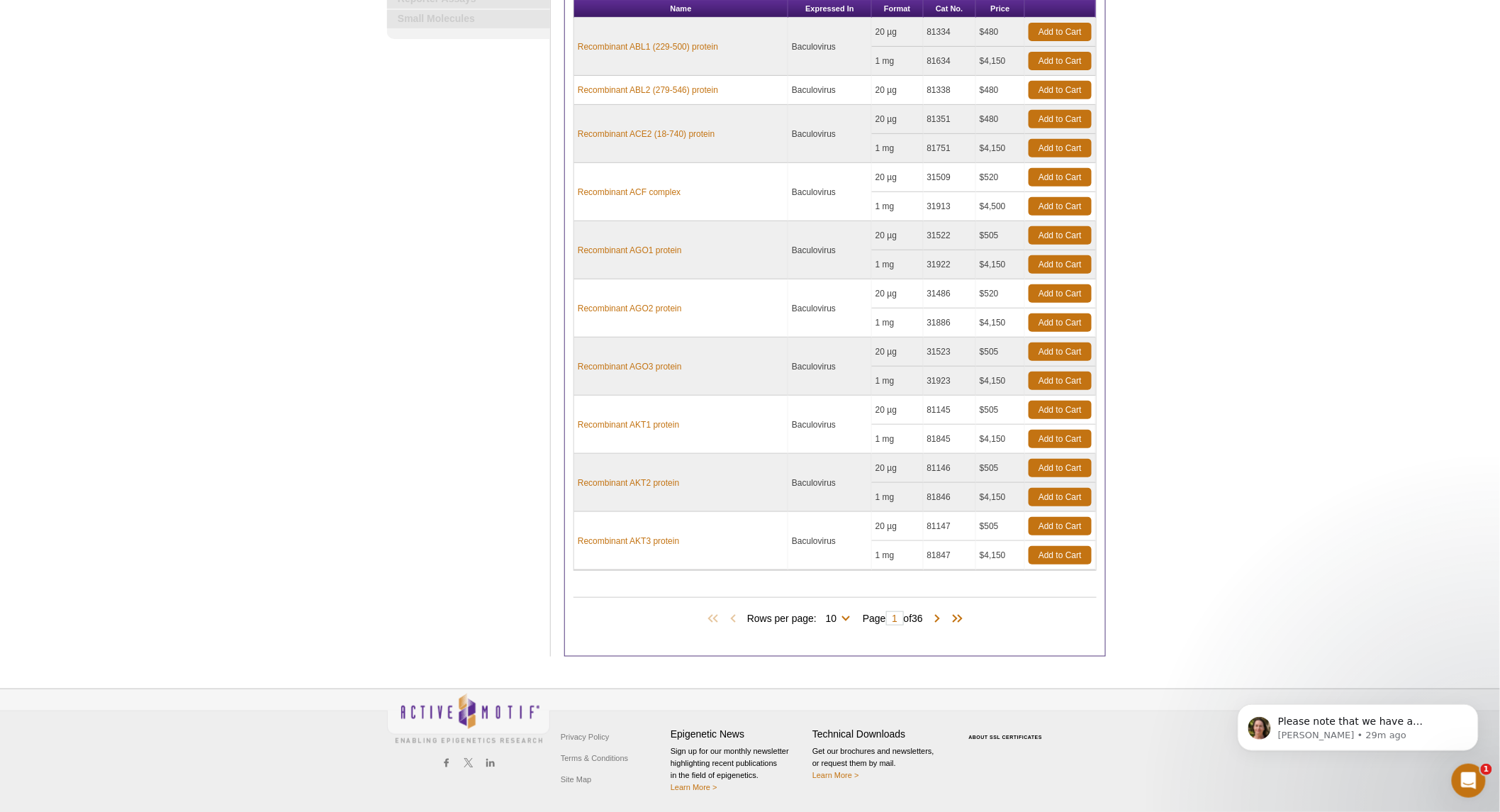
click at [843, 619] on span "Rows per page: 10 25 50 100 All 10" at bounding box center [801, 617] width 108 height 14
click at [844, 619] on span "Rows per page: 10 25 50 100 All 10" at bounding box center [801, 617] width 108 height 14
click at [829, 617] on select "10 25 50 100 All" at bounding box center [830, 620] width 29 height 13
select select "358"
click at [820, 614] on select "10 25 50 100 All" at bounding box center [830, 620] width 29 height 13
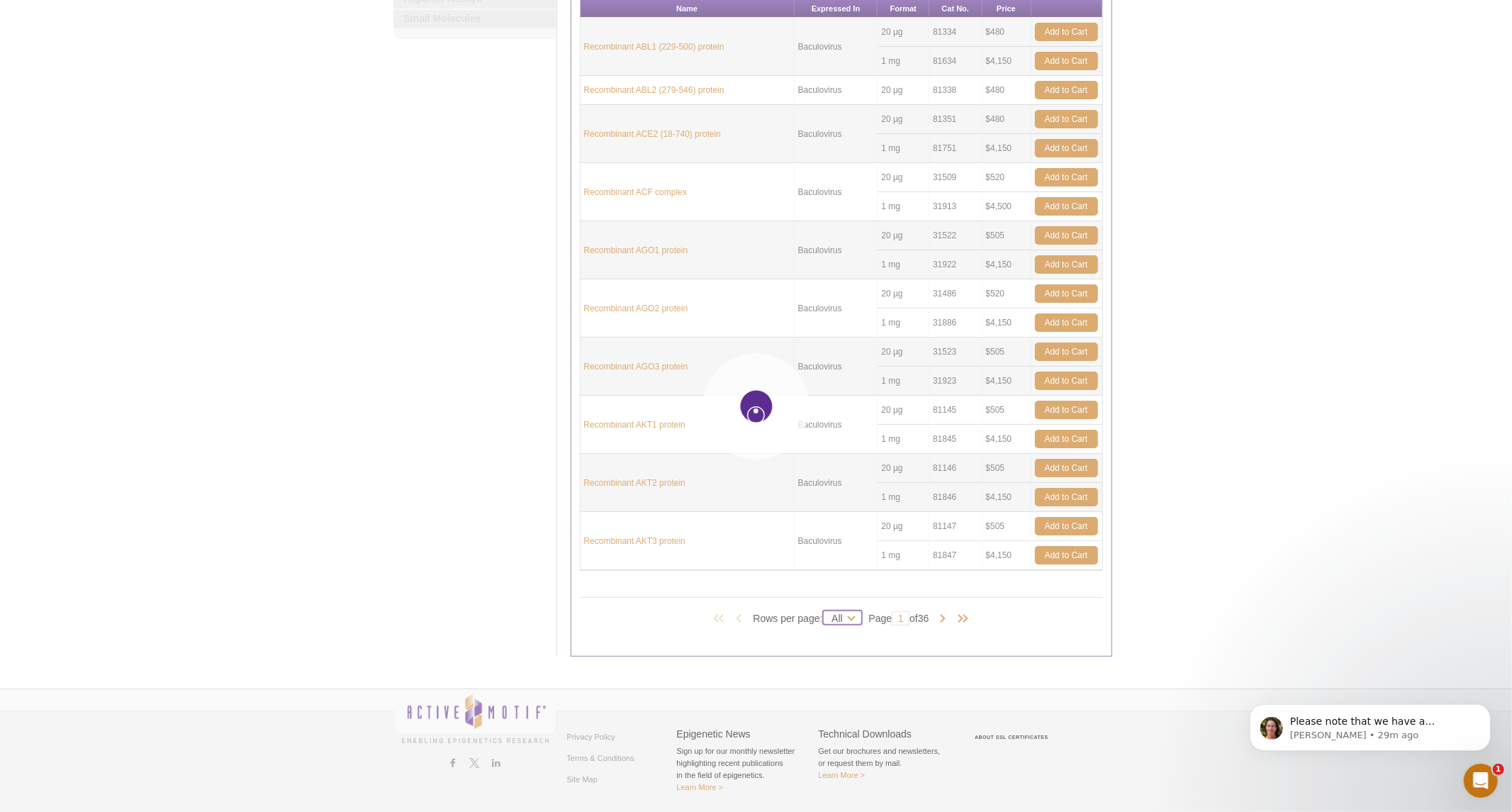
select select "358"
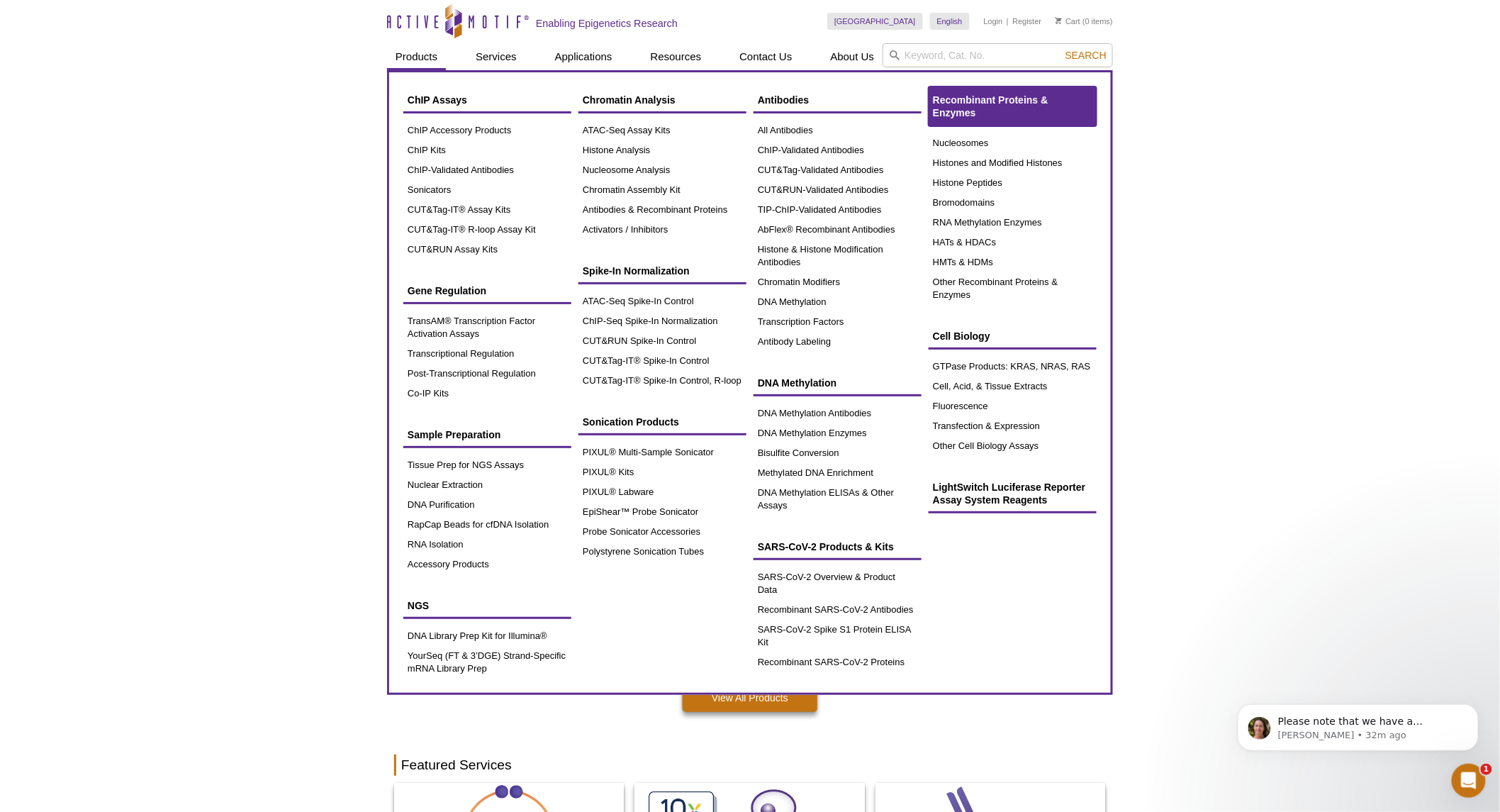
click at [990, 107] on link "Recombinant Proteins & Enzymes" at bounding box center [1012, 107] width 168 height 40
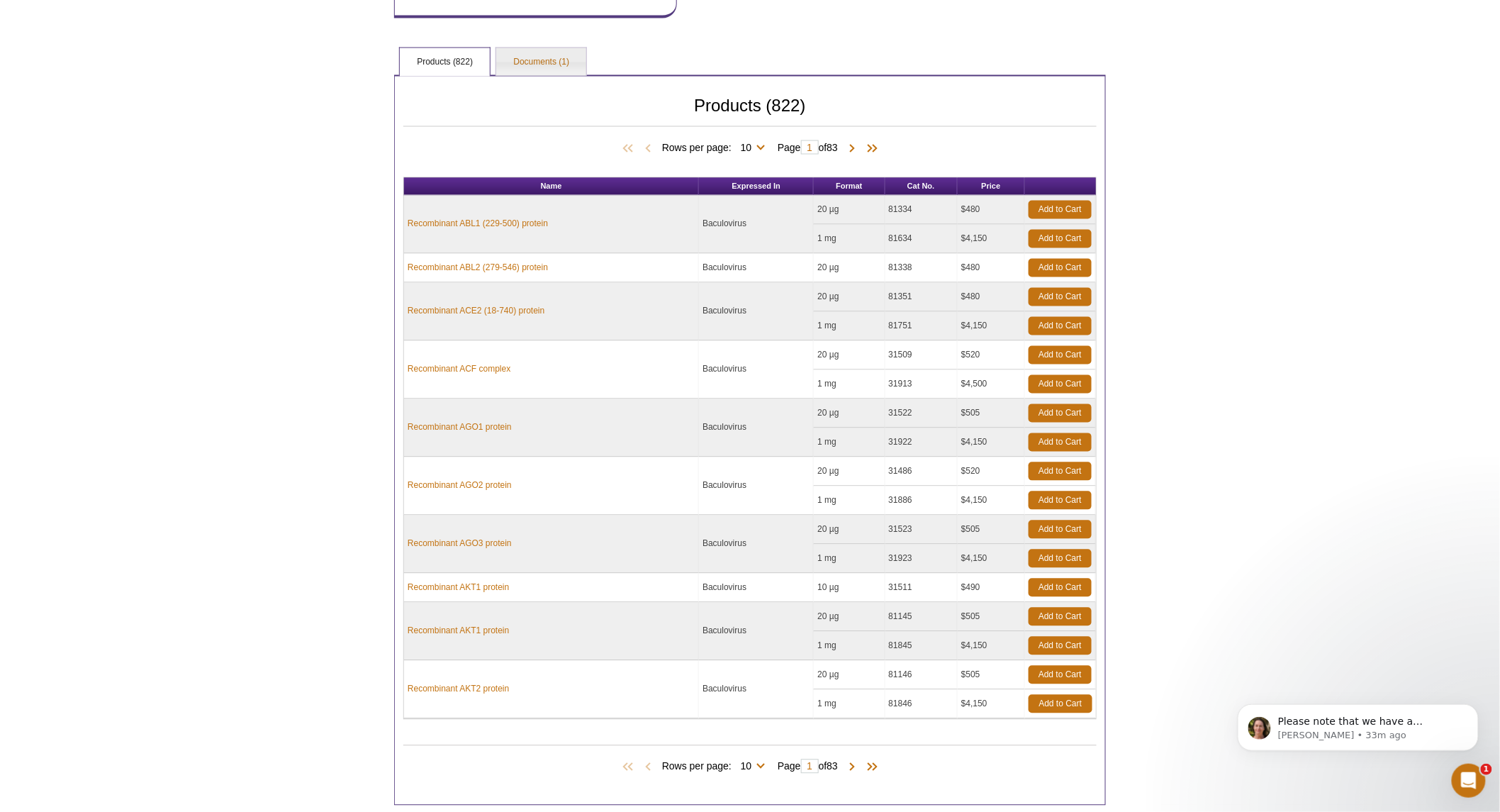
scroll to position [1024, 0]
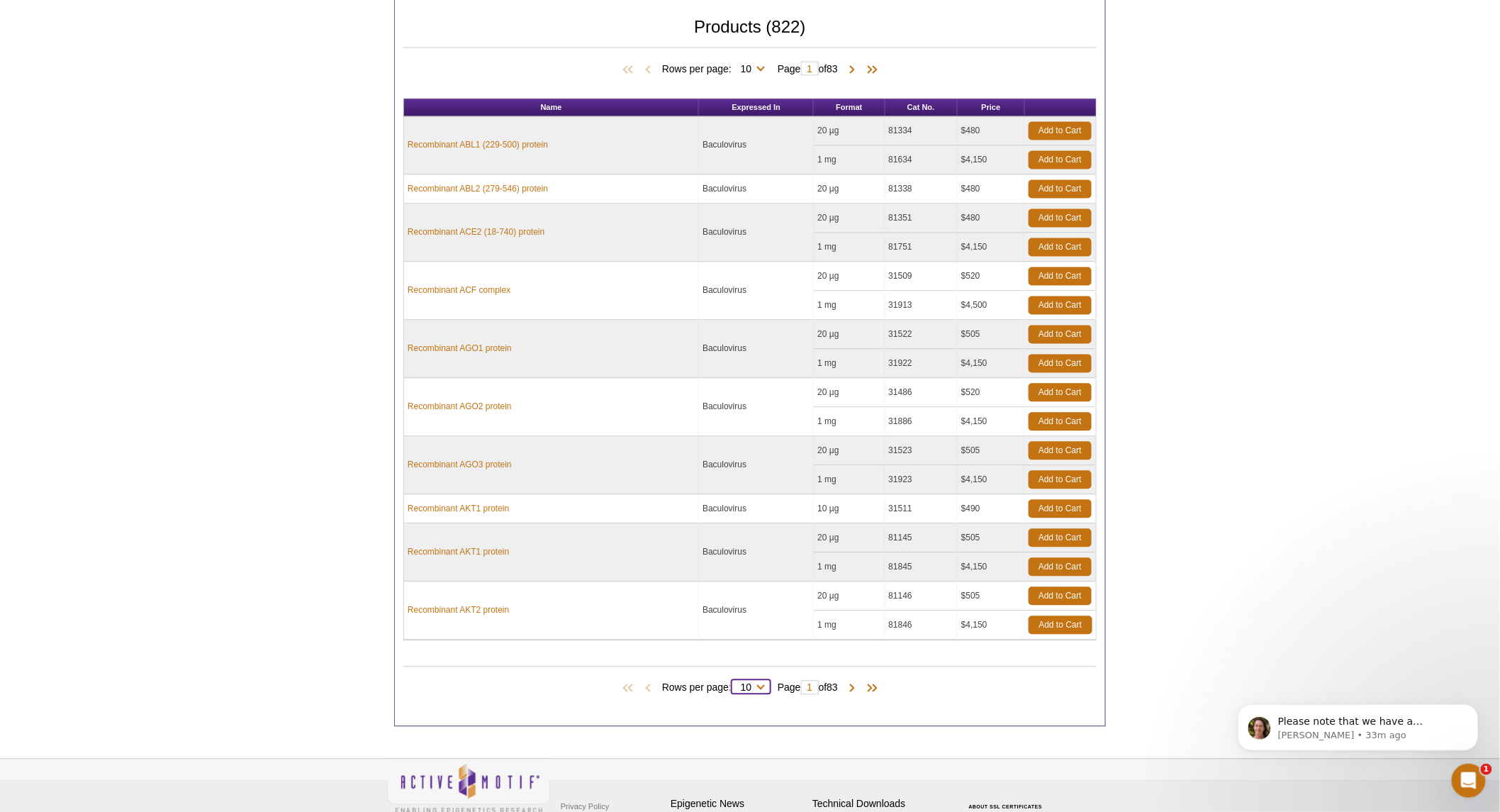
click at [754, 684] on select "10 25 50 100 All" at bounding box center [745, 690] width 29 height 13
select select "822"
click at [734, 684] on select "10 25 50 100 All" at bounding box center [745, 690] width 29 height 13
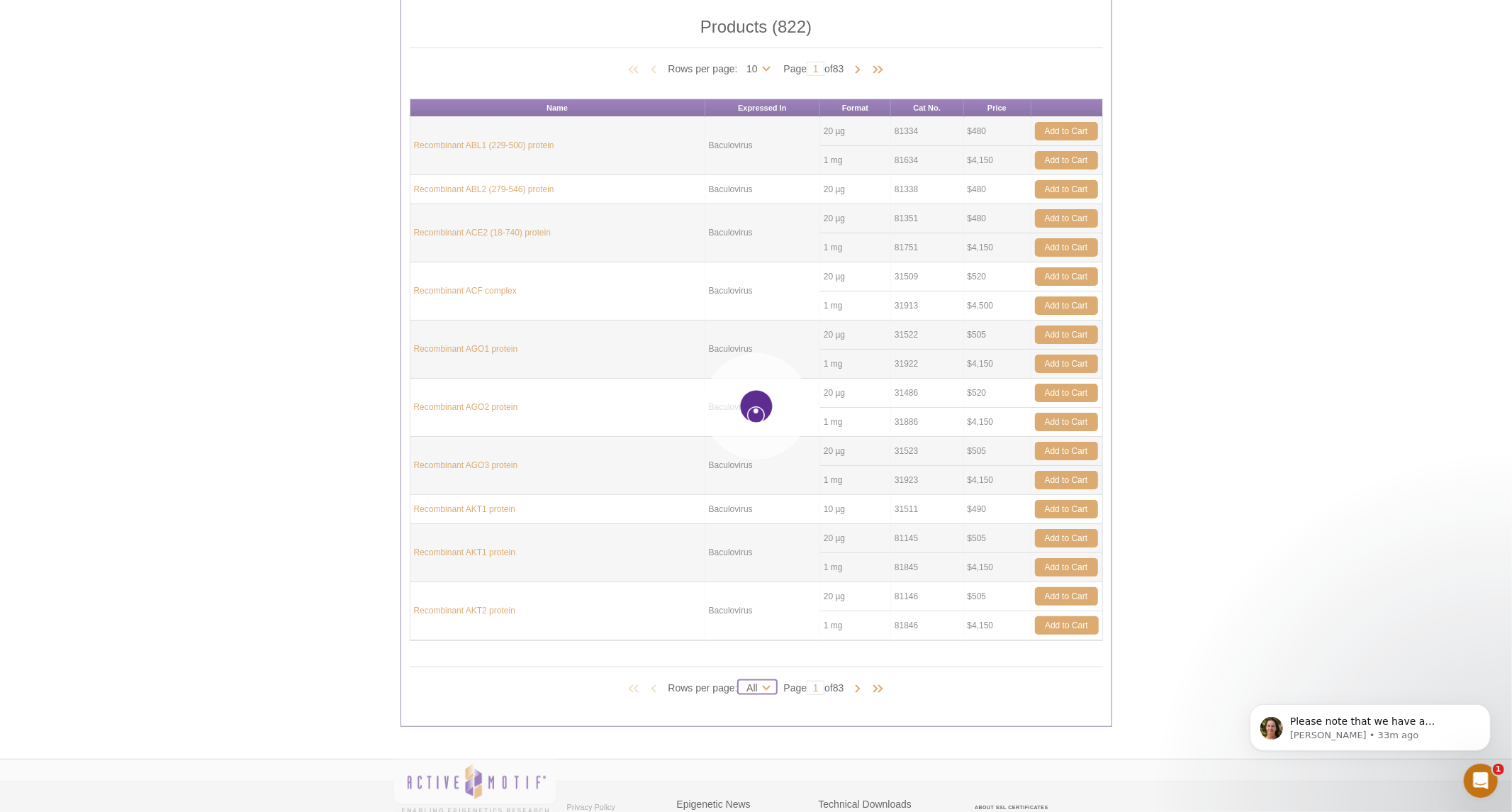
select select "822"
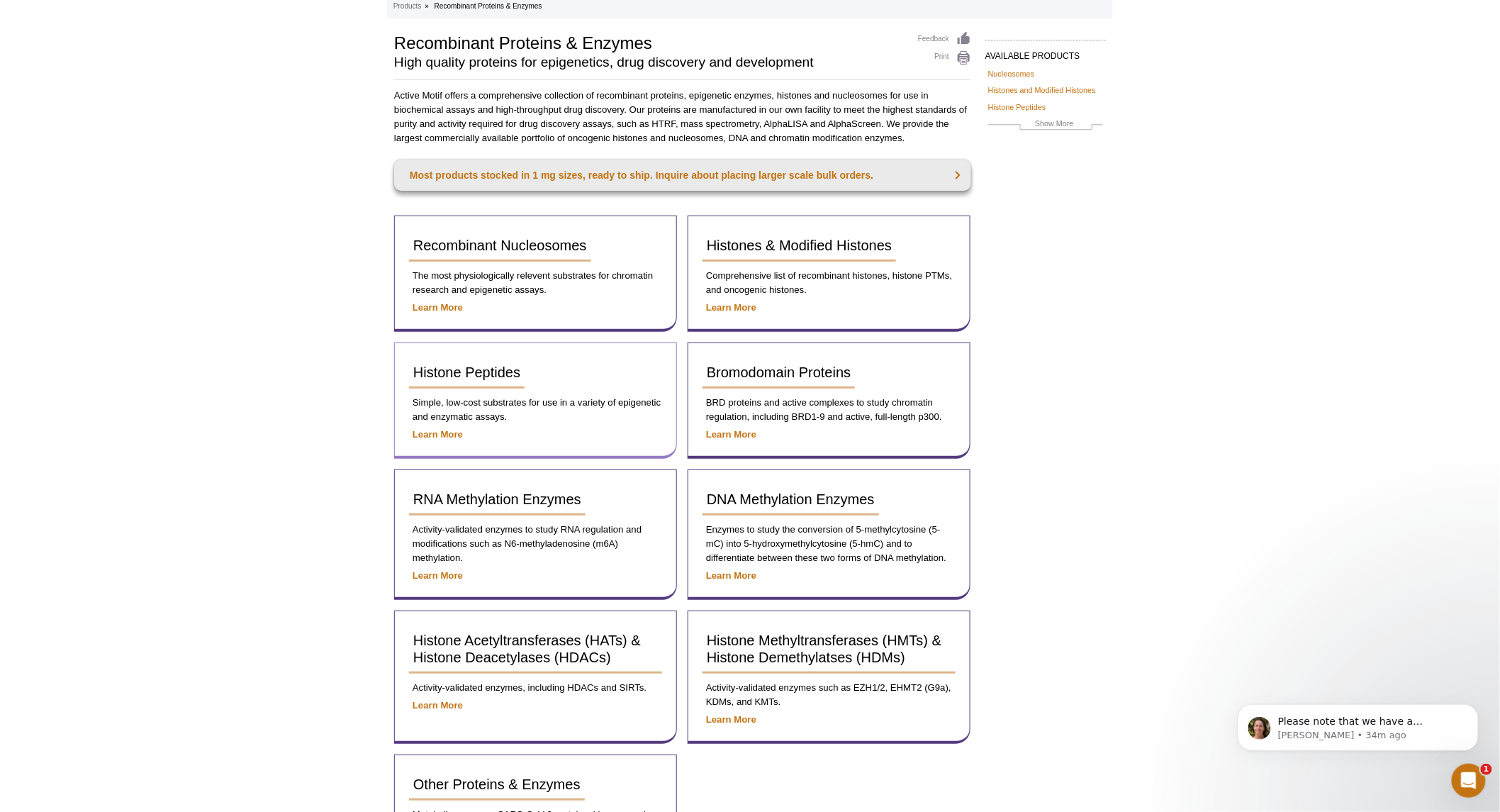
scroll to position [157, 0]
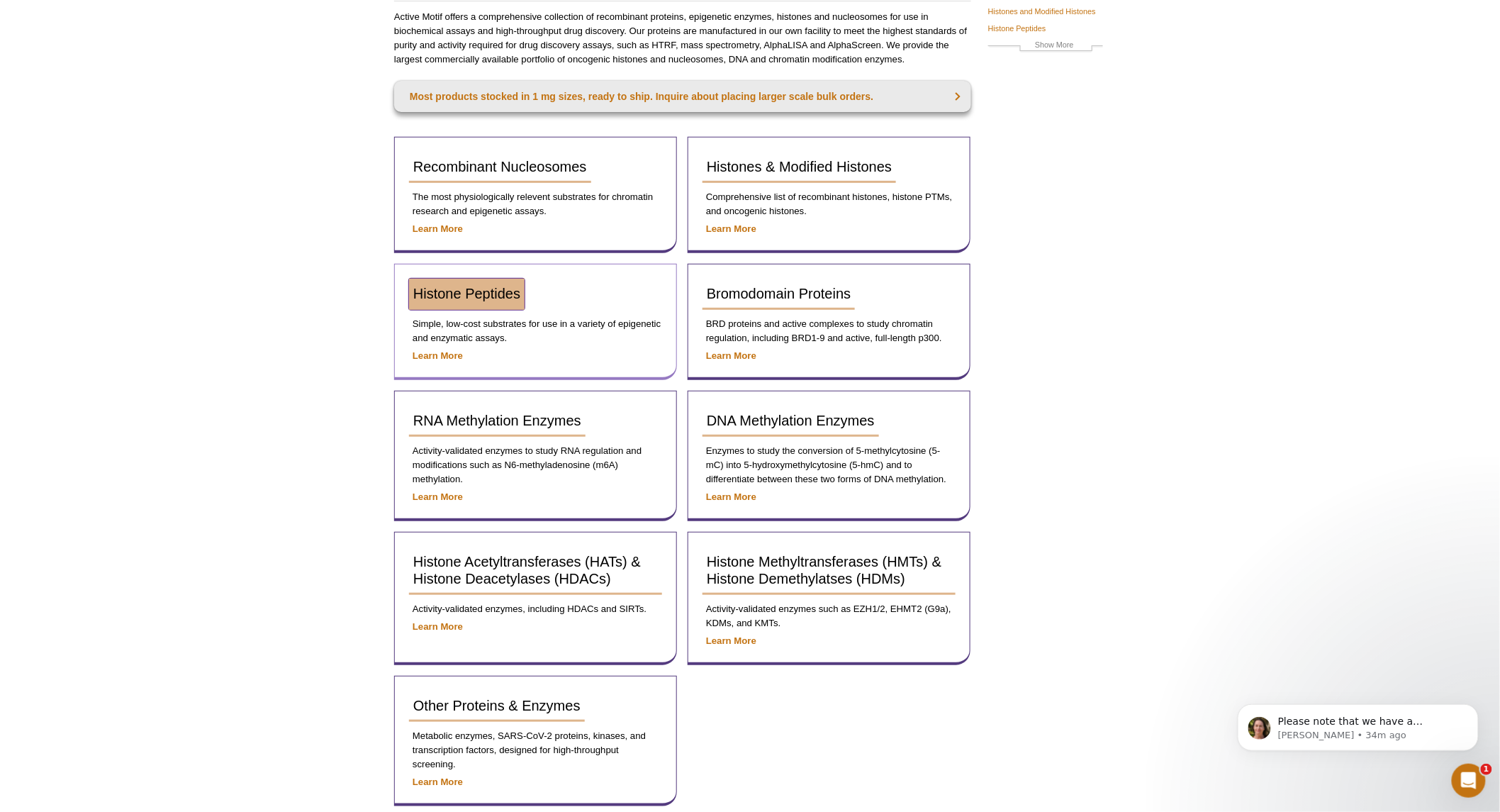
click at [492, 289] on span "Histone Peptides" at bounding box center [466, 293] width 107 height 16
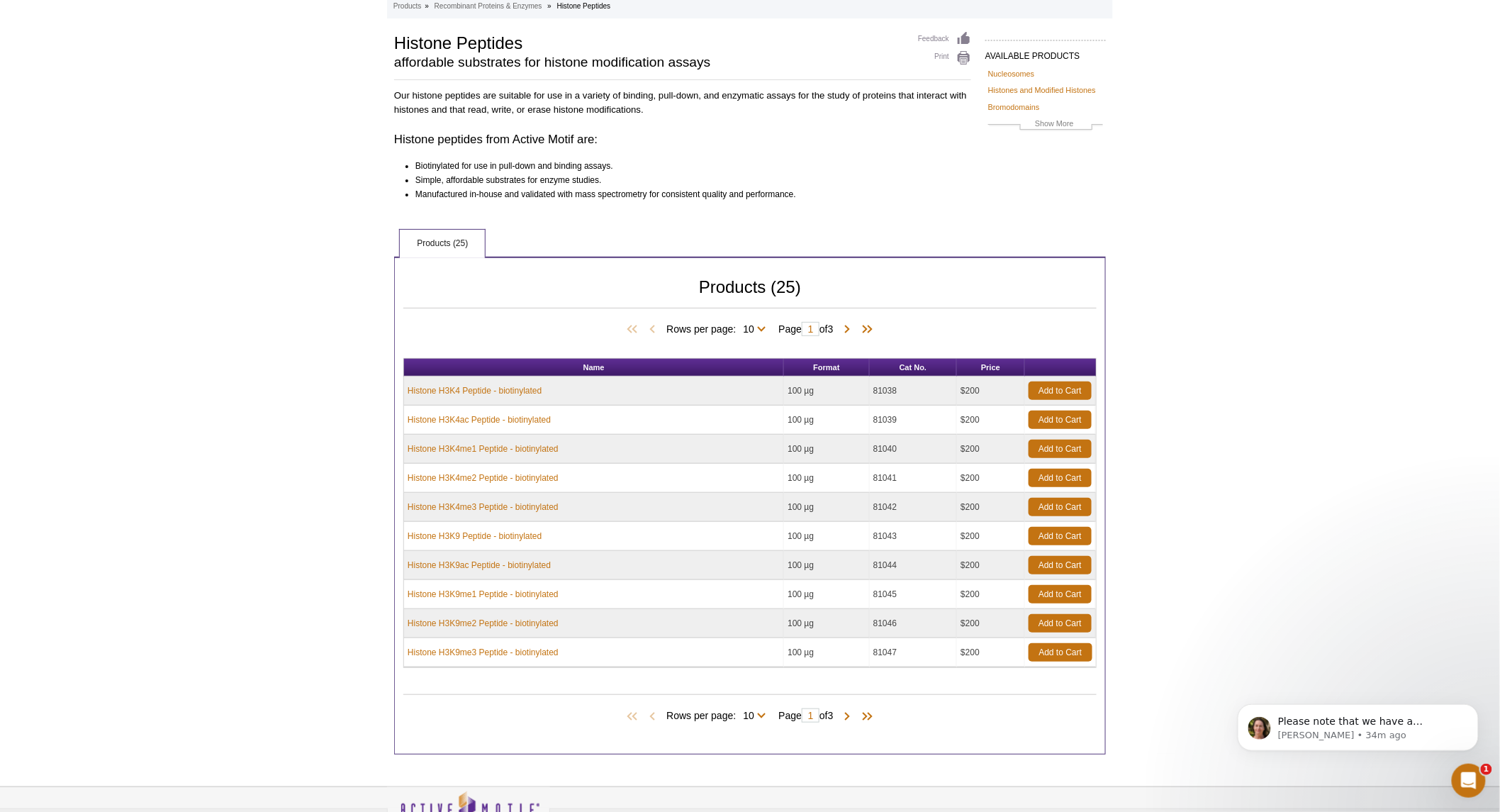
scroll to position [157, 0]
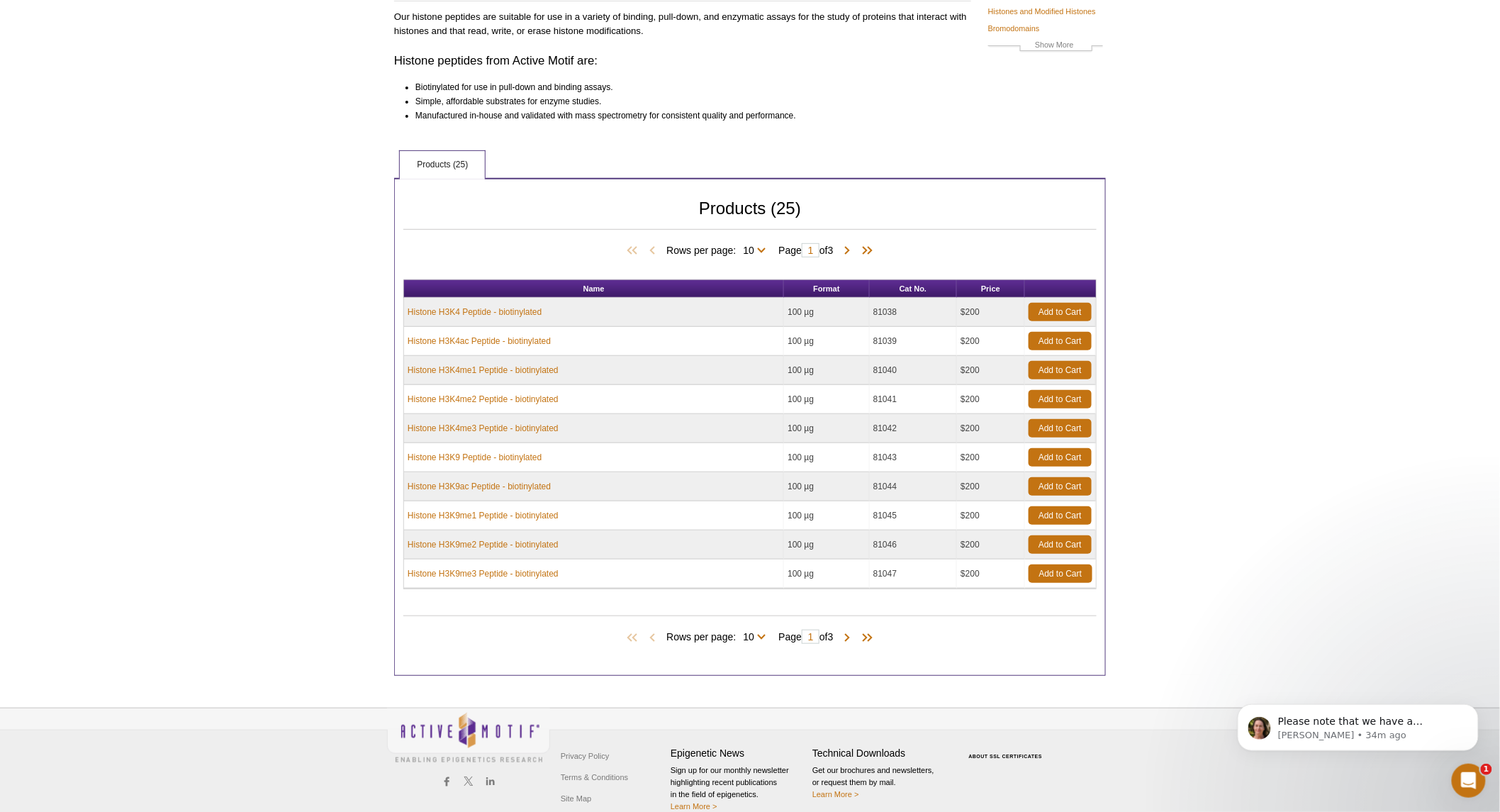
click at [760, 640] on span "Rows per page: 10 All 10" at bounding box center [718, 636] width 105 height 14
click at [760, 634] on span "Rows per page: 10 All 10" at bounding box center [718, 636] width 105 height 14
click at [697, 638] on span "Rows per page: 10 All 10" at bounding box center [718, 636] width 105 height 14
click at [753, 635] on select "10 All" at bounding box center [748, 639] width 25 height 13
select select "25"
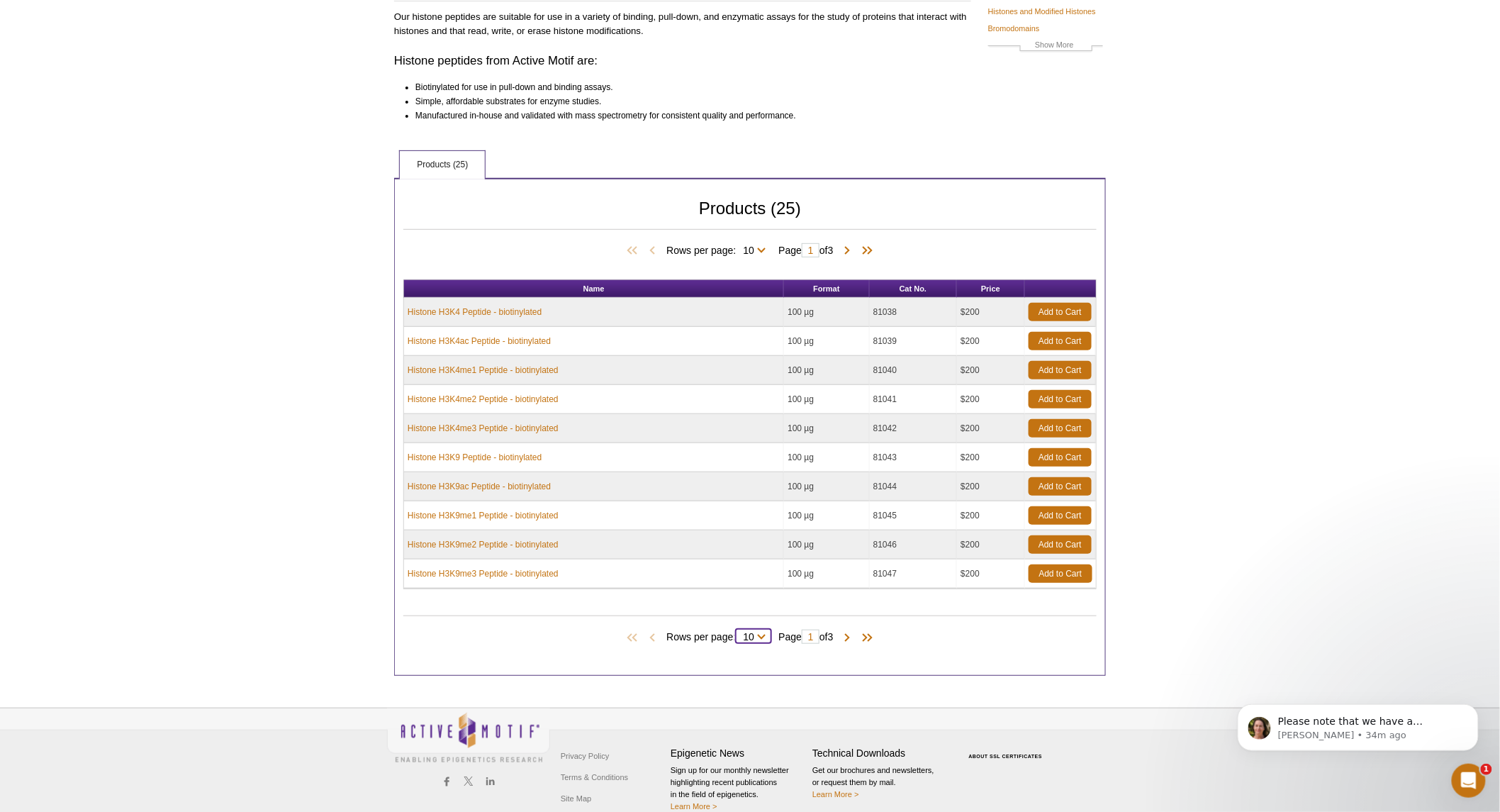
click at [739, 633] on select "10 All" at bounding box center [748, 639] width 25 height 13
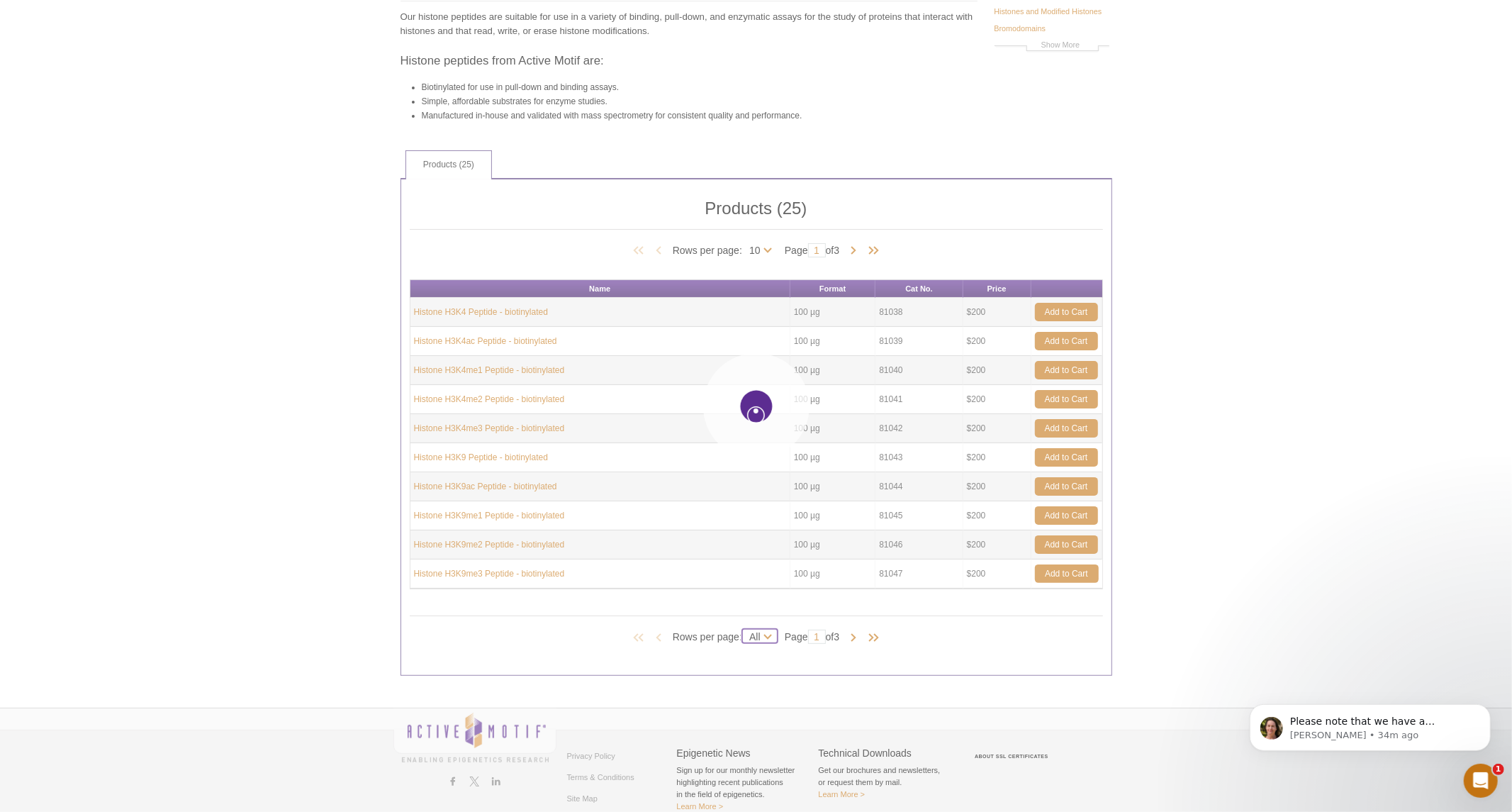
select select "25"
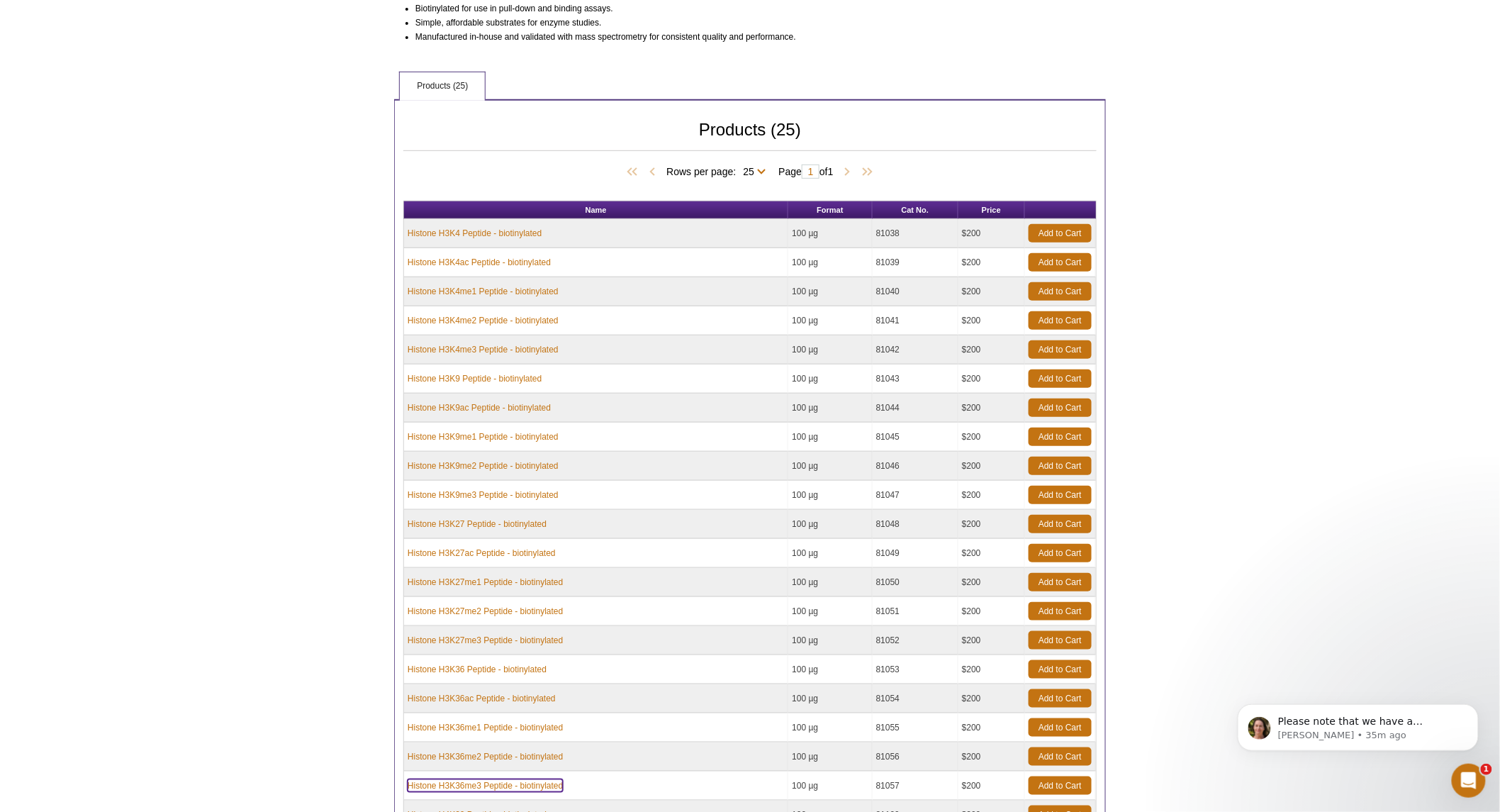
scroll to position [315, 0]
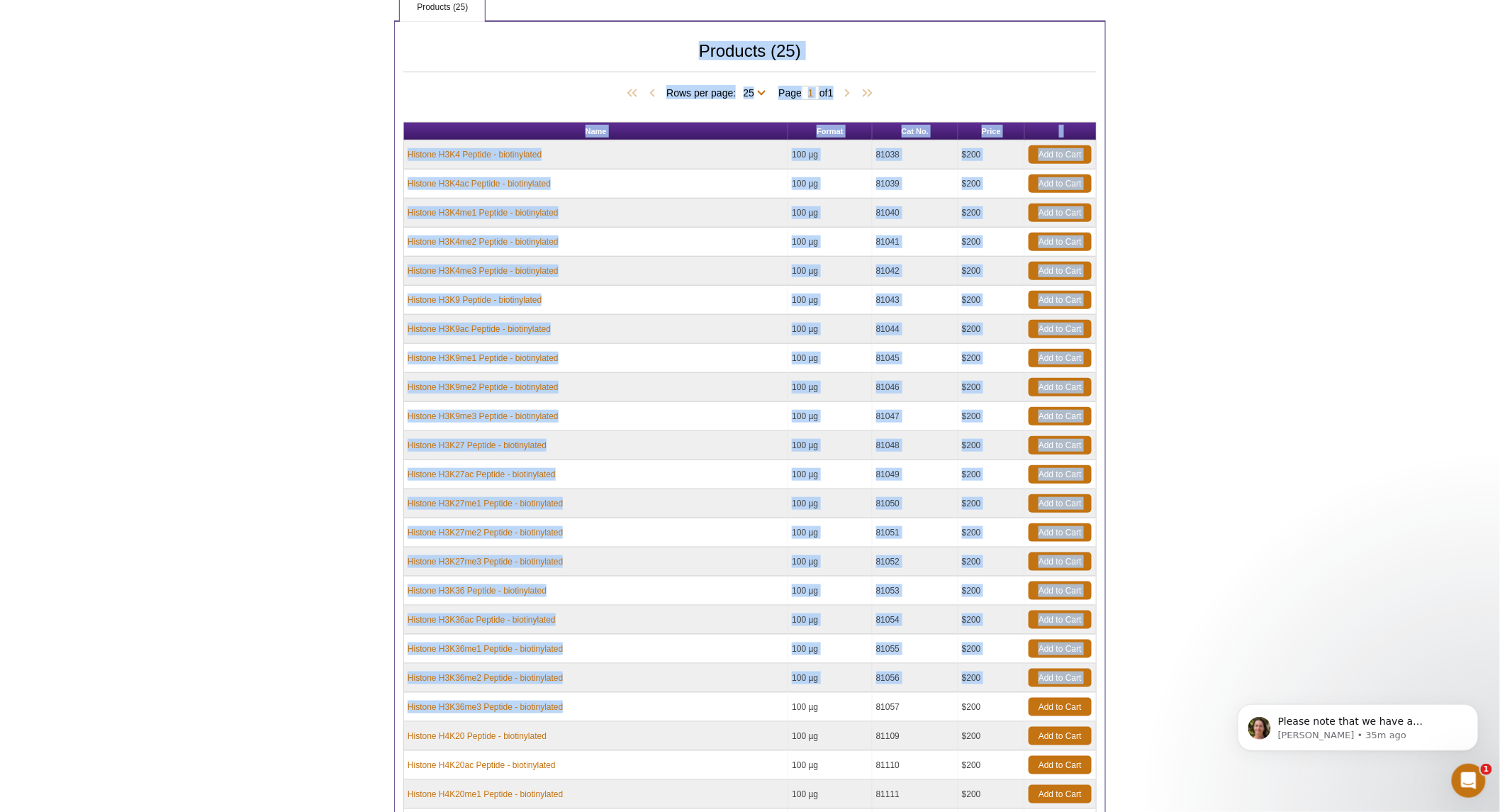
drag, startPoint x: 401, startPoint y: 707, endPoint x: 572, endPoint y: 716, distance: 171.2
click at [572, 716] on div "Products (25) Rows per page: 10 All 25 Page 1 of 1 Name Format Cat No. Price Hi…" at bounding box center [750, 487] width 711 height 933
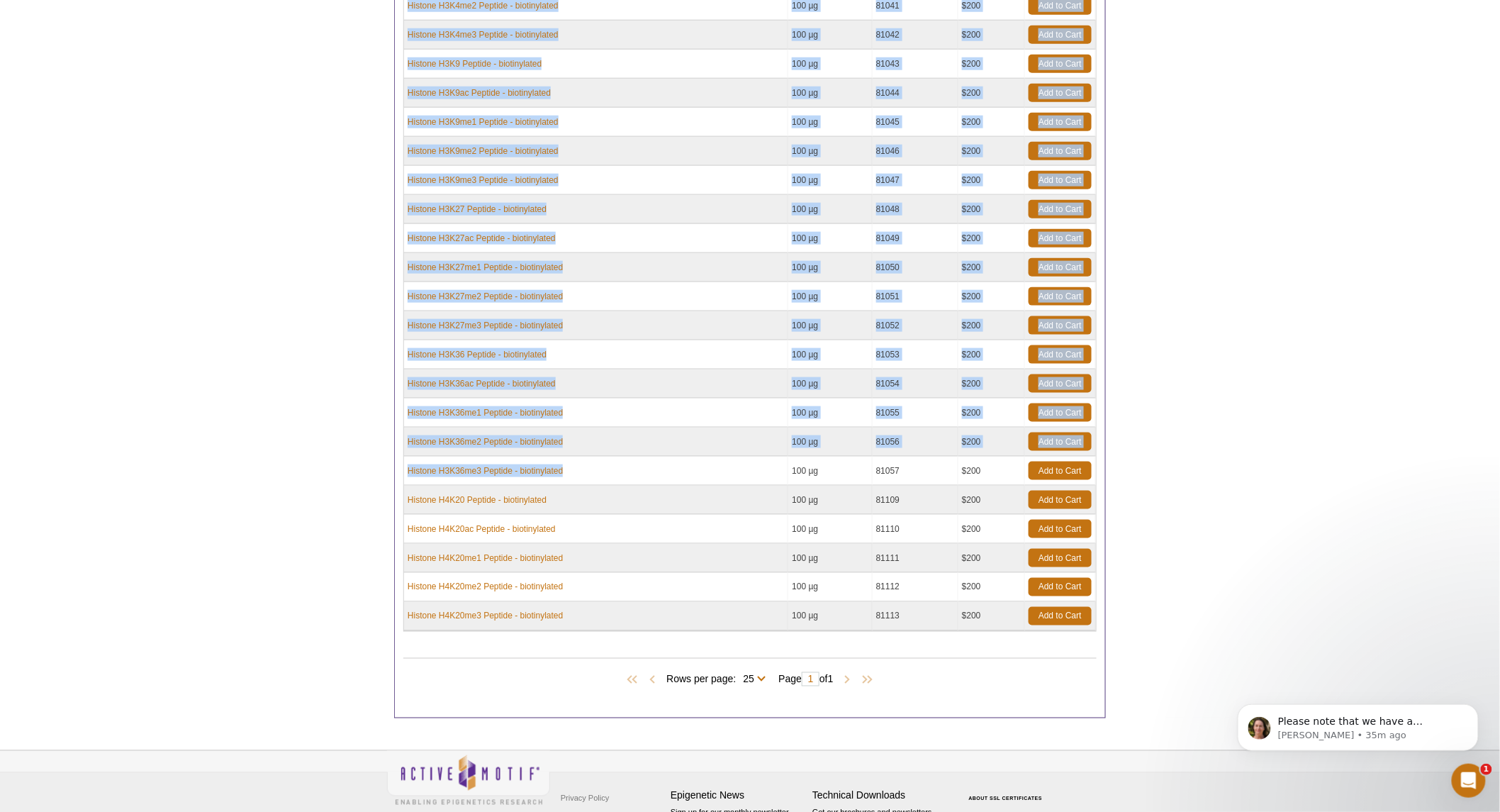
scroll to position [612, 0]
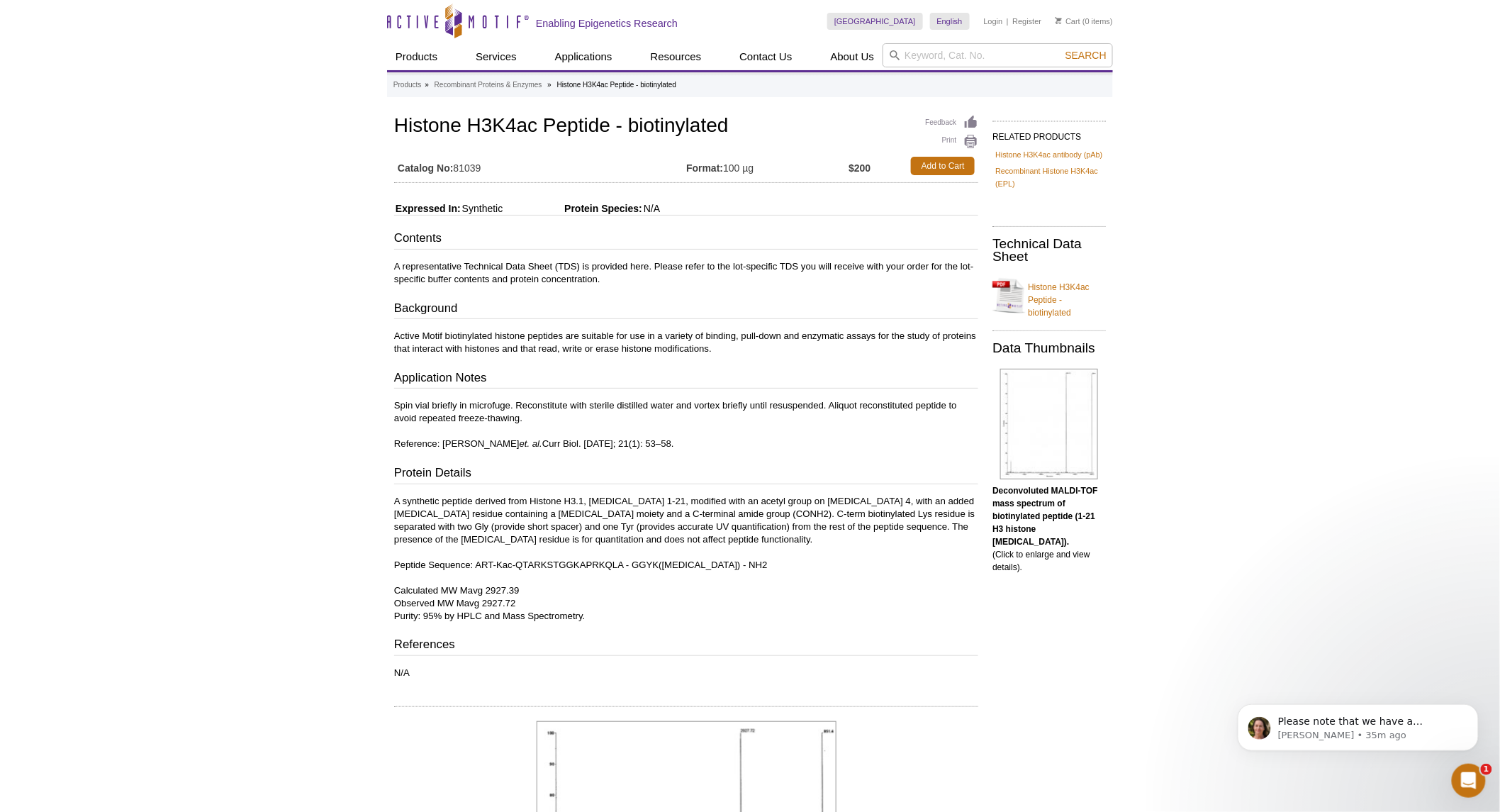
click at [1281, 370] on div "Active Motif Logo Enabling Epigenetics Research 0 Search Skip to content Active…" at bounding box center [750, 652] width 1500 height 1304
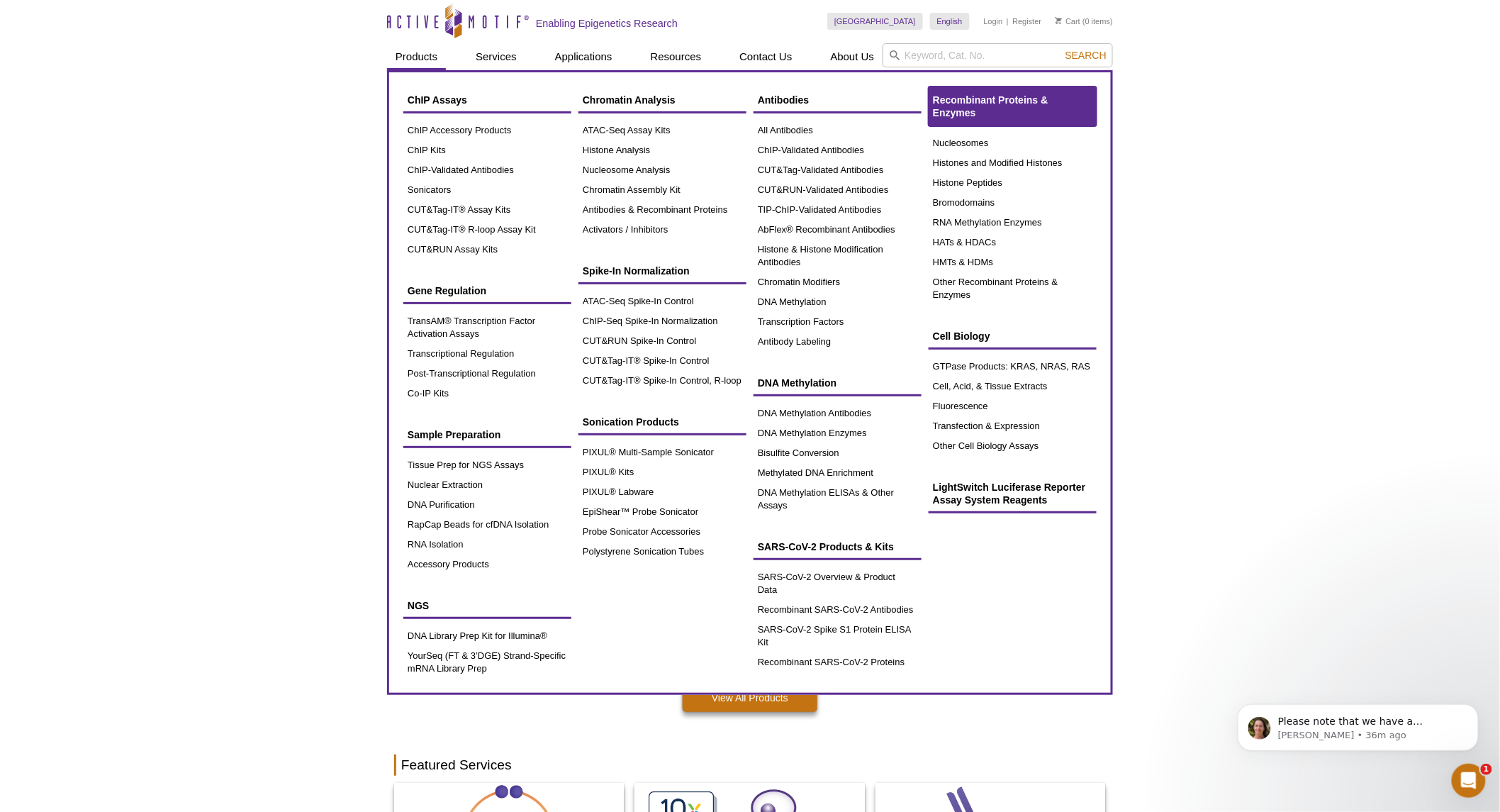
click at [970, 104] on link "Recombinant Proteins & Enzymes" at bounding box center [1012, 107] width 168 height 40
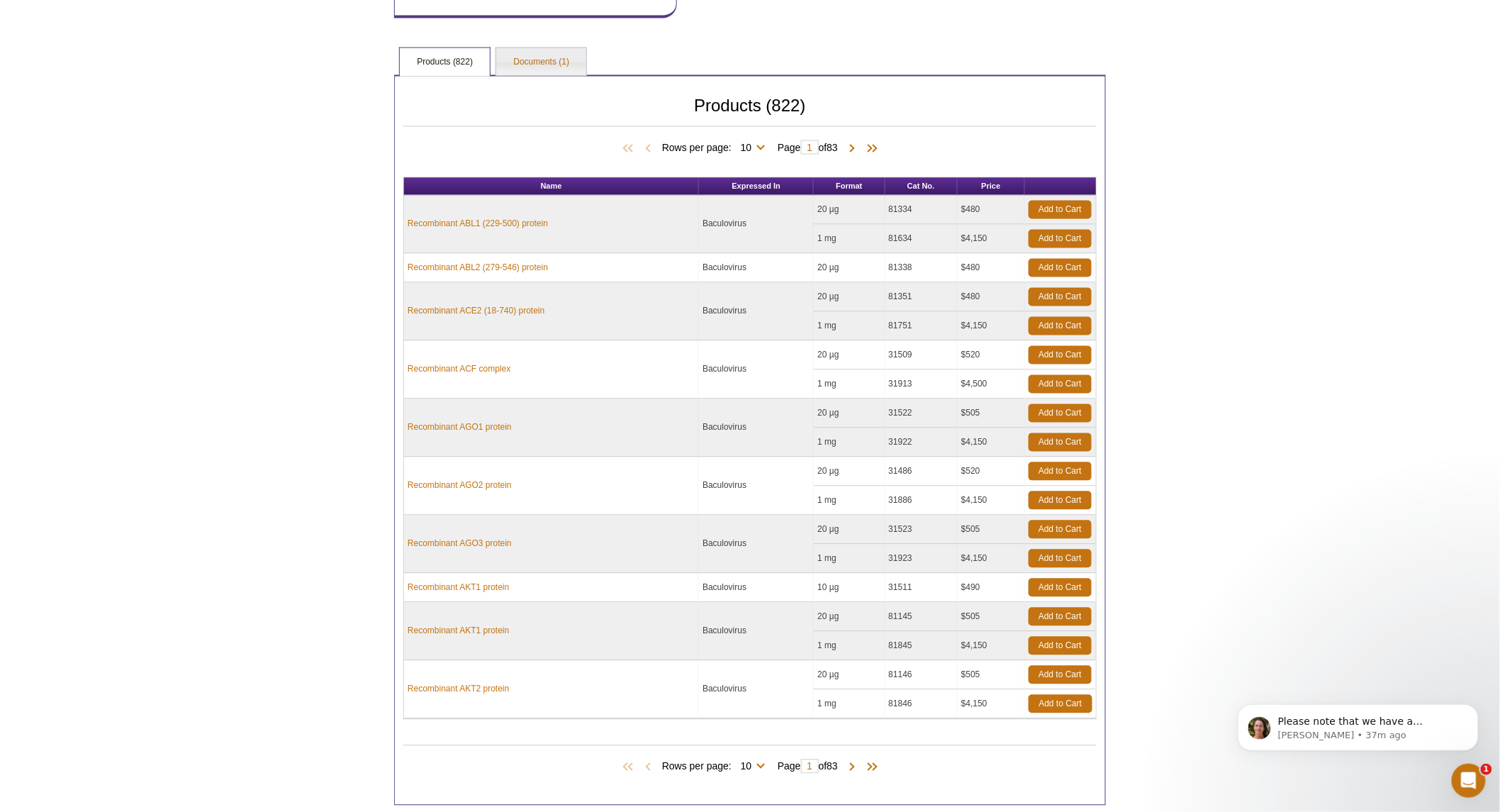
scroll to position [1083, 0]
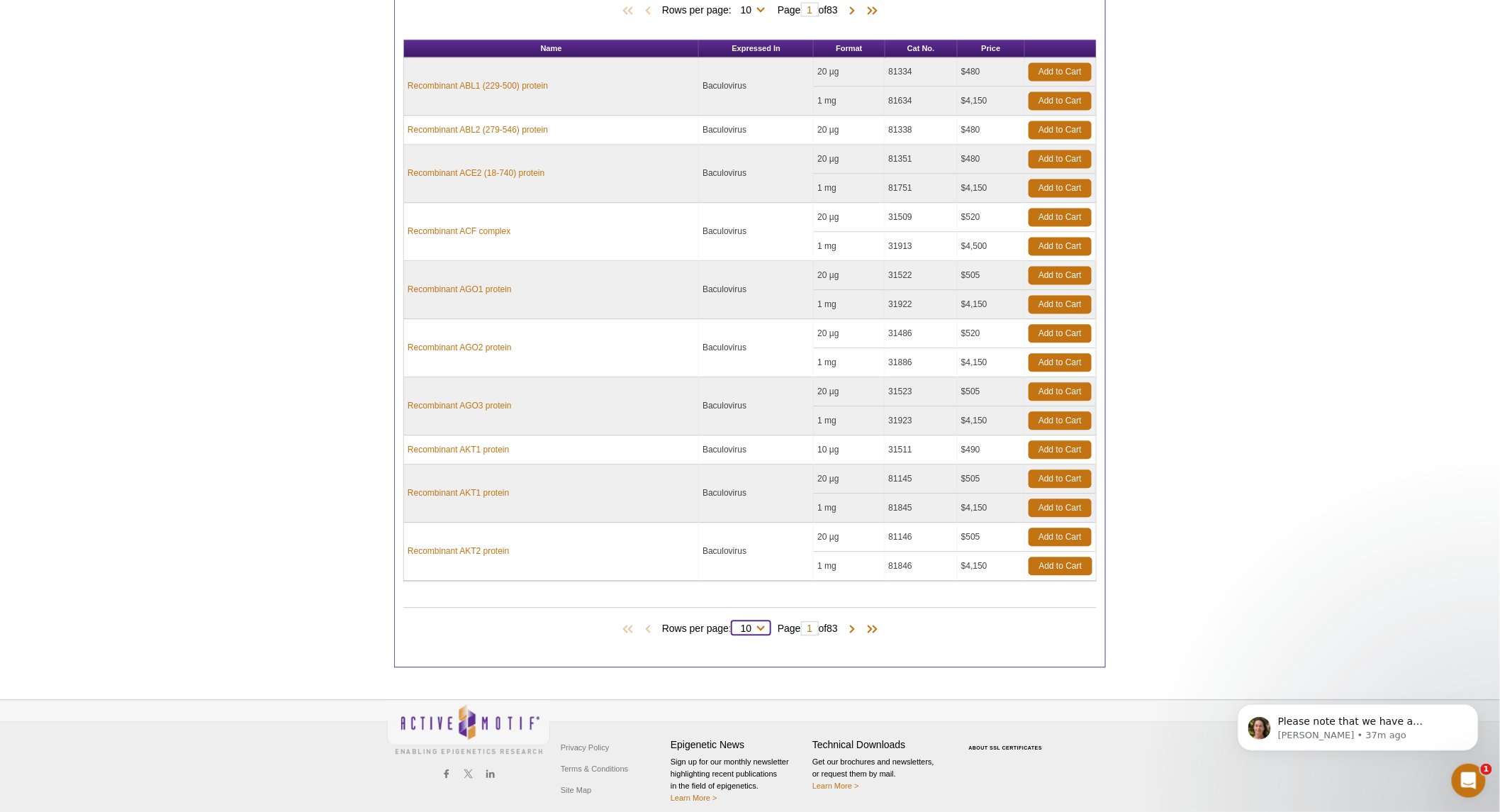
click at [743, 625] on select "10 25 50 100 All" at bounding box center [745, 632] width 29 height 13
select select "822"
click at [734, 625] on select "10 25 50 100 All" at bounding box center [745, 632] width 29 height 13
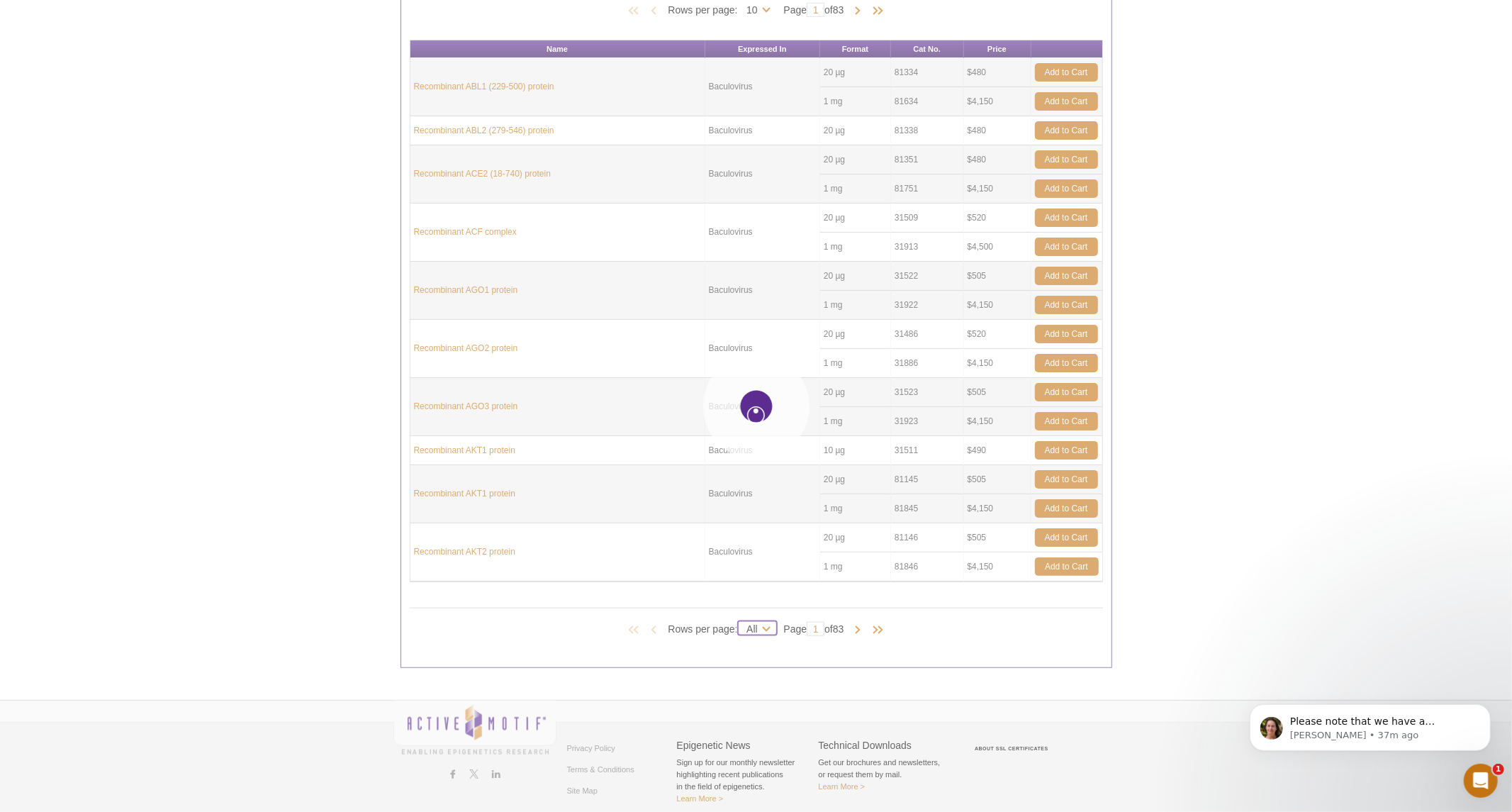
select select "822"
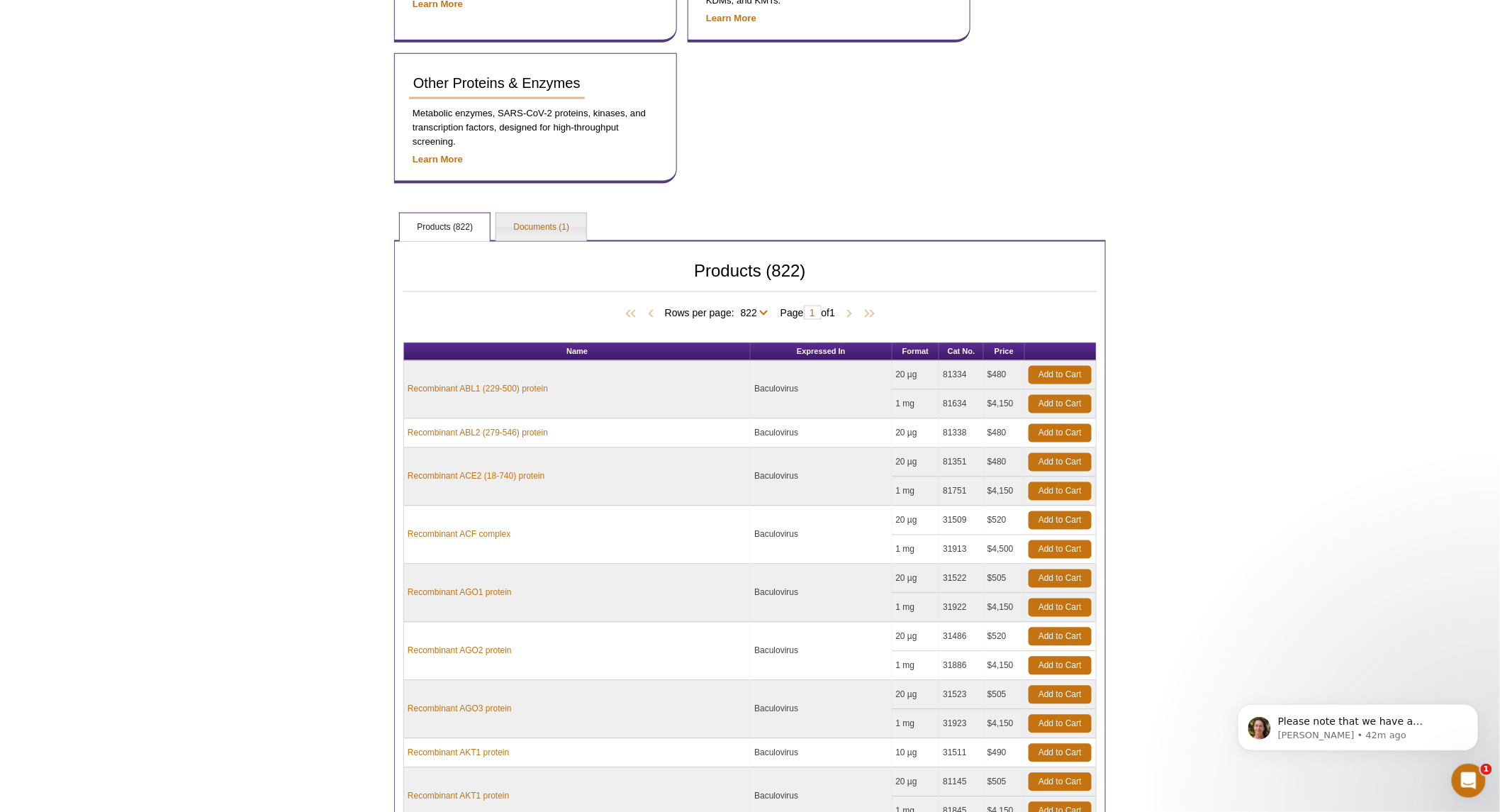
scroll to position [0, 0]
